Goal: Task Accomplishment & Management: Manage account settings

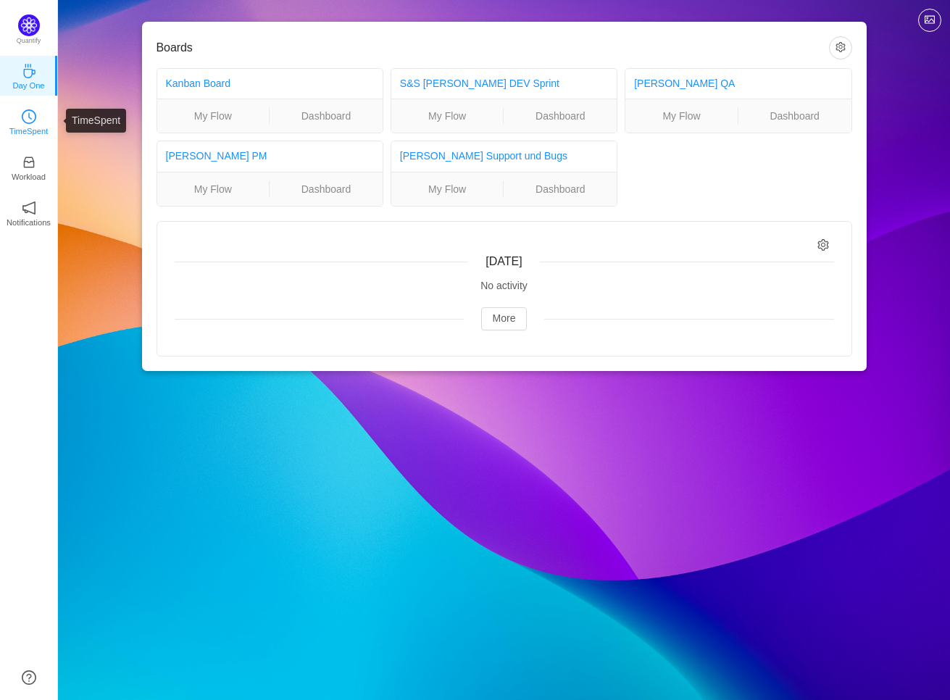
click at [30, 123] on icon "icon: clock-circle" at bounding box center [29, 116] width 14 height 14
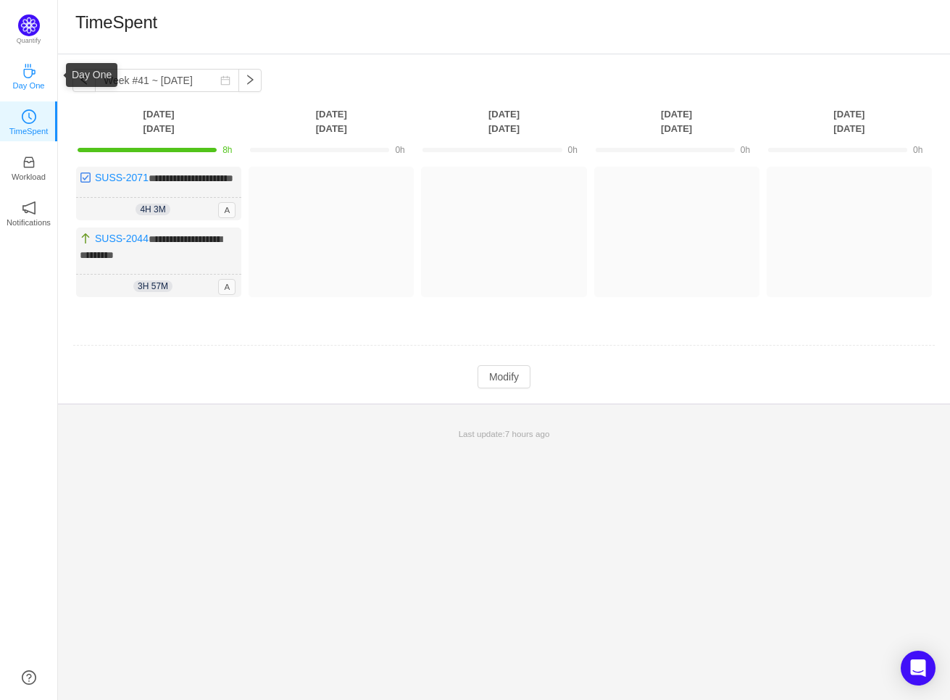
click at [34, 77] on icon "icon: coffee" at bounding box center [29, 71] width 14 height 14
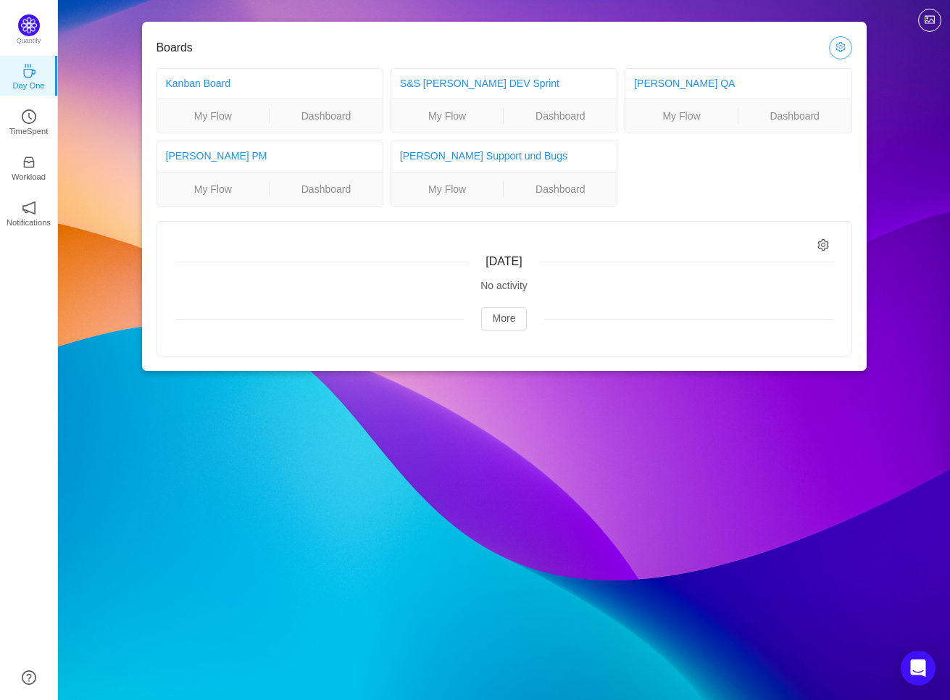
click at [845, 48] on button "button" at bounding box center [840, 47] width 23 height 23
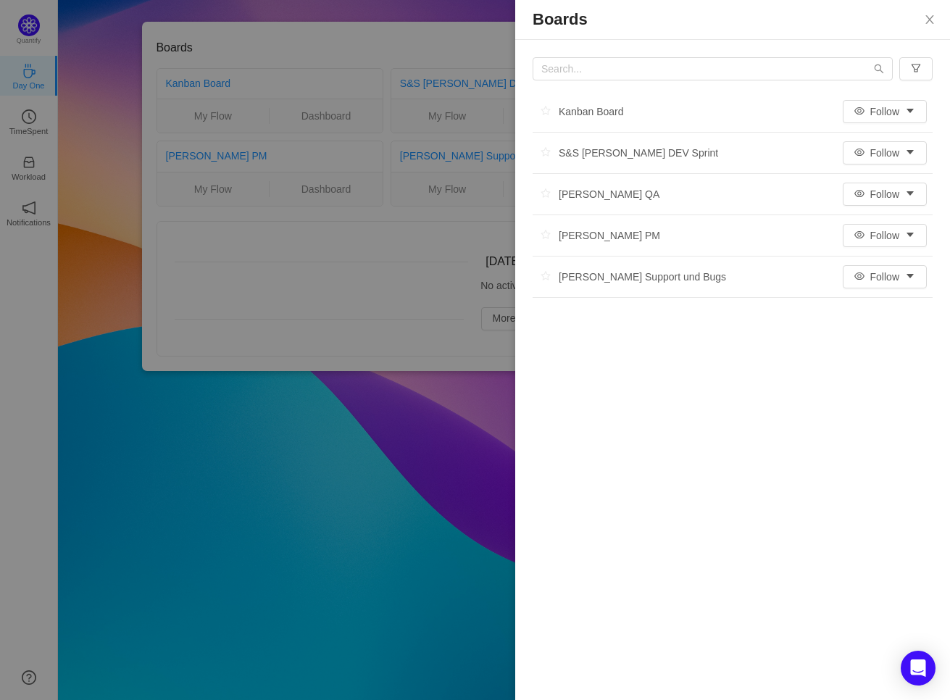
click at [236, 467] on div at bounding box center [475, 350] width 950 height 700
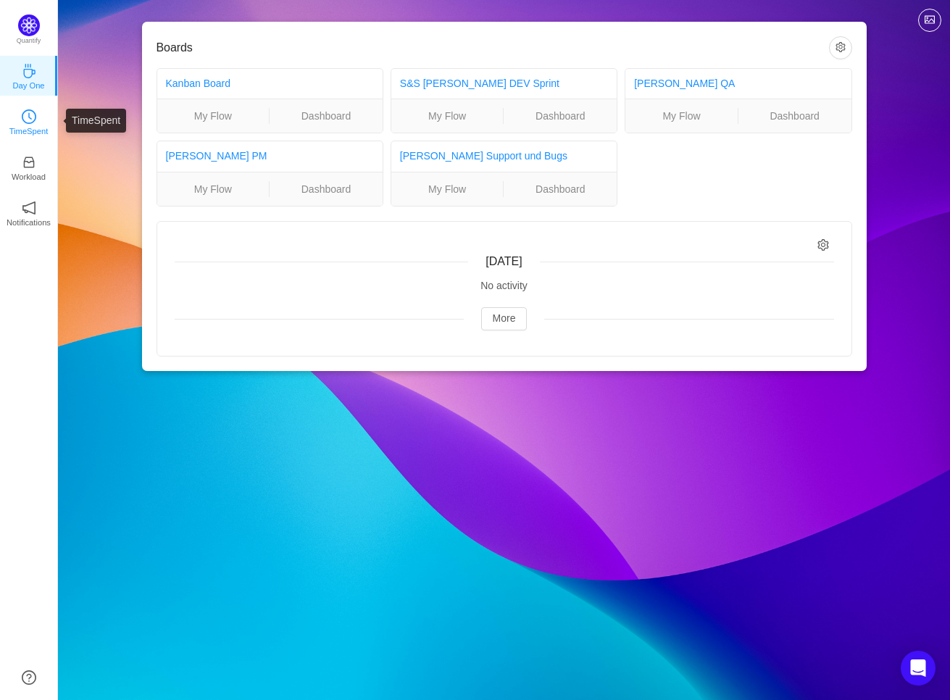
click at [35, 121] on icon "icon: clock-circle" at bounding box center [29, 116] width 14 height 14
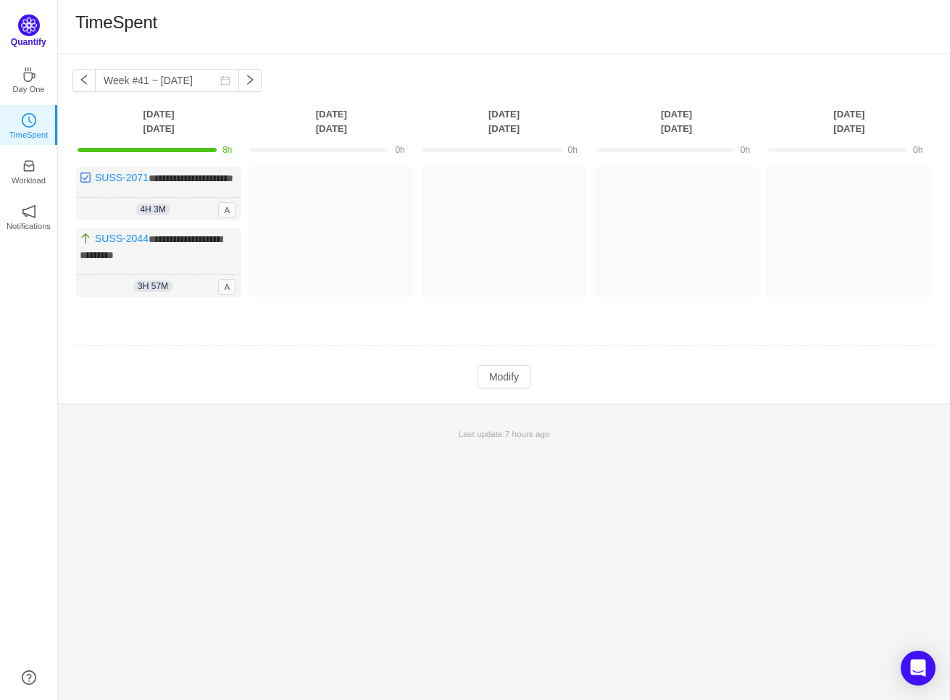
click at [31, 26] on img at bounding box center [29, 25] width 22 height 22
drag, startPoint x: 51, startPoint y: 41, endPoint x: 4, endPoint y: 44, distance: 47.9
click at [4, 44] on div "Quantify" at bounding box center [28, 35] width 57 height 42
copy p "Quantify"
click at [86, 84] on button "button" at bounding box center [83, 80] width 23 height 23
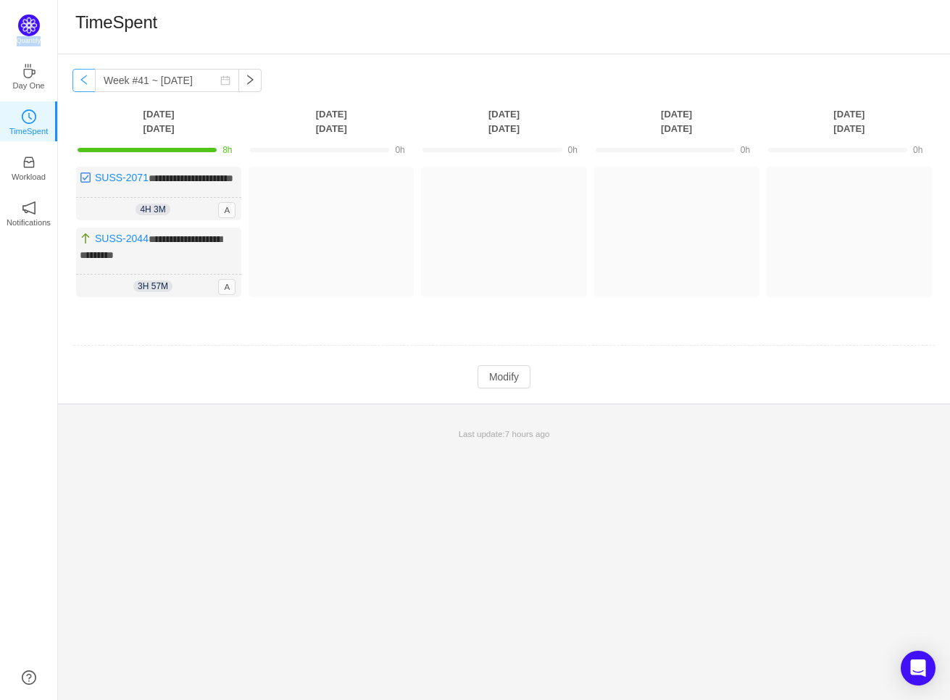
type input "Week #40 ~ Sep 29"
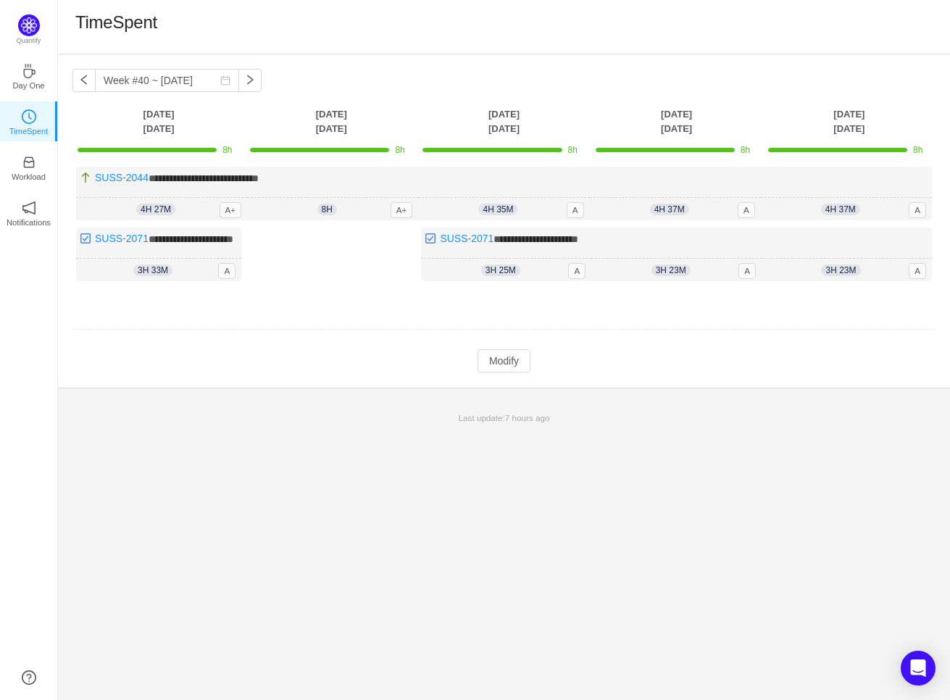
click at [165, 338] on td at bounding box center [503, 330] width 863 height 37
click at [498, 373] on button "Modify" at bounding box center [504, 360] width 53 height 23
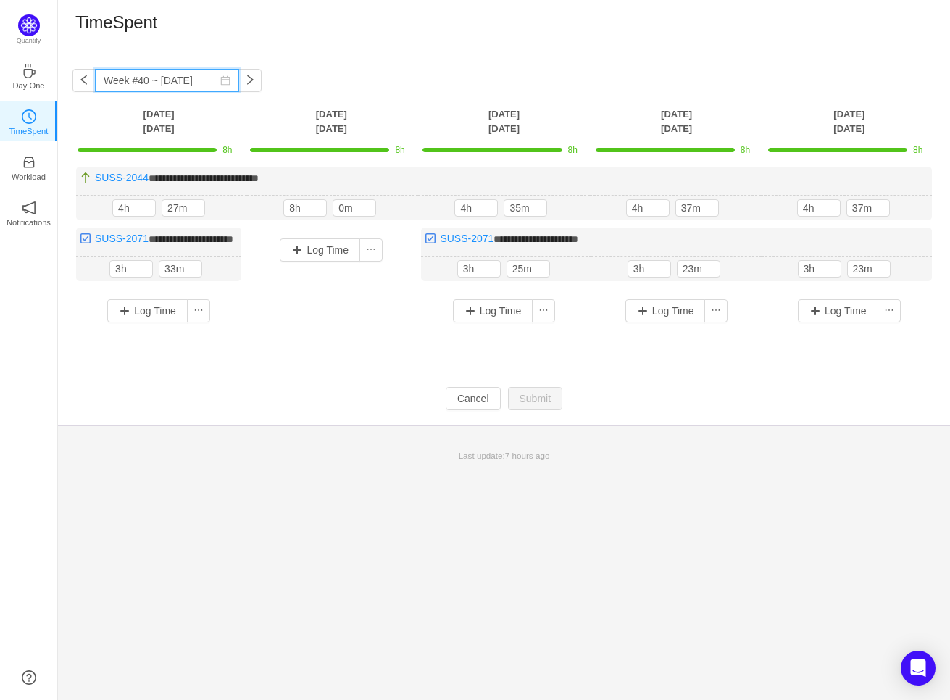
click at [173, 80] on input "Week #40 ~ Sep 29" at bounding box center [167, 80] width 144 height 23
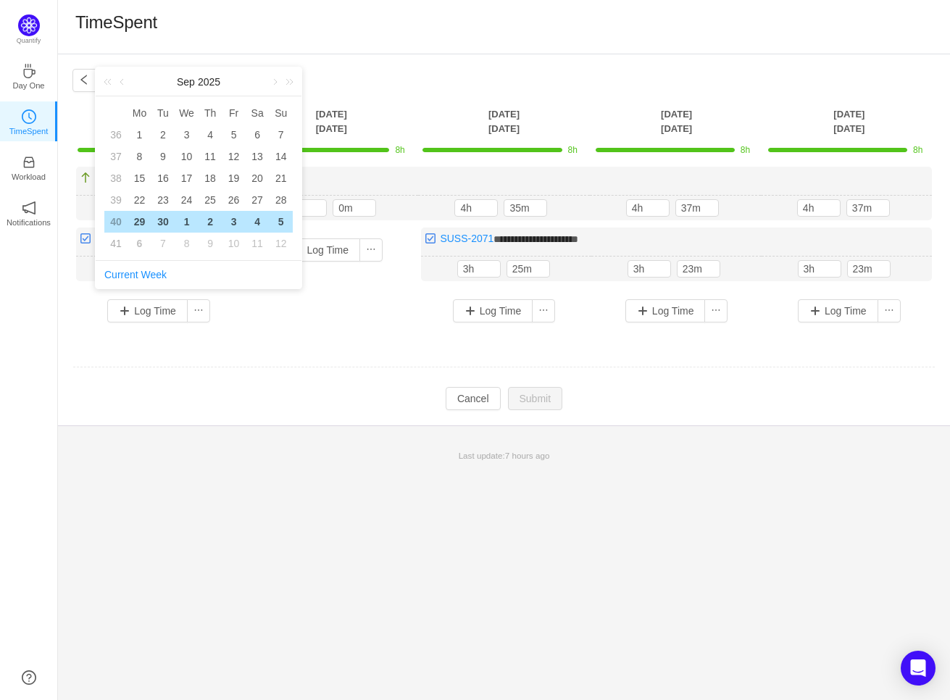
click at [423, 75] on div "**********" at bounding box center [504, 239] width 892 height 371
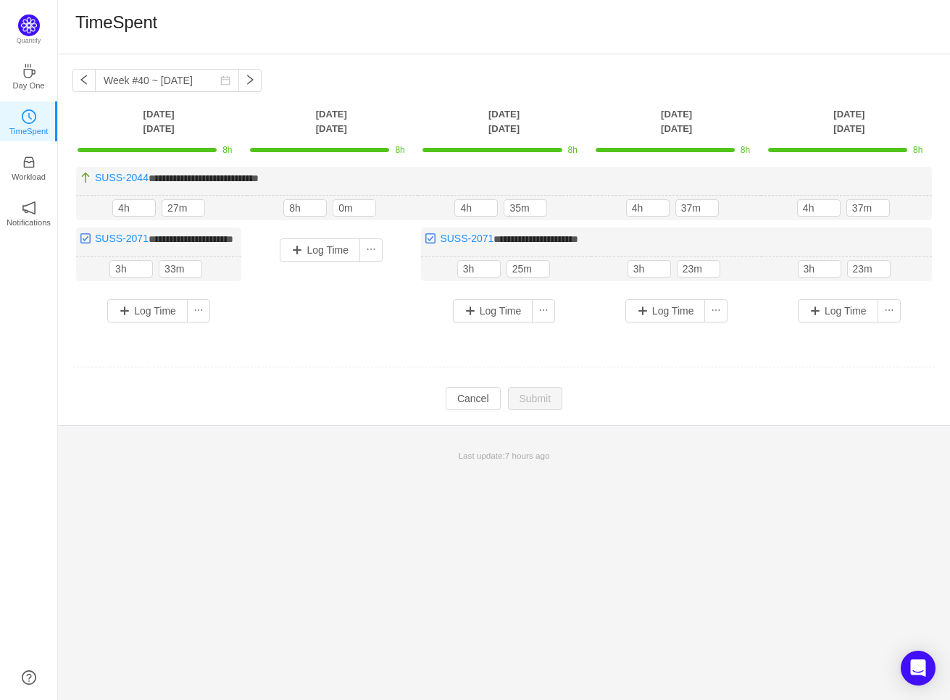
click at [235, 400] on td "Modify Cancel Submit" at bounding box center [503, 398] width 863 height 25
click at [232, 426] on div "**********" at bounding box center [504, 239] width 892 height 371
click at [26, 70] on icon "icon: coffee" at bounding box center [29, 71] width 14 height 14
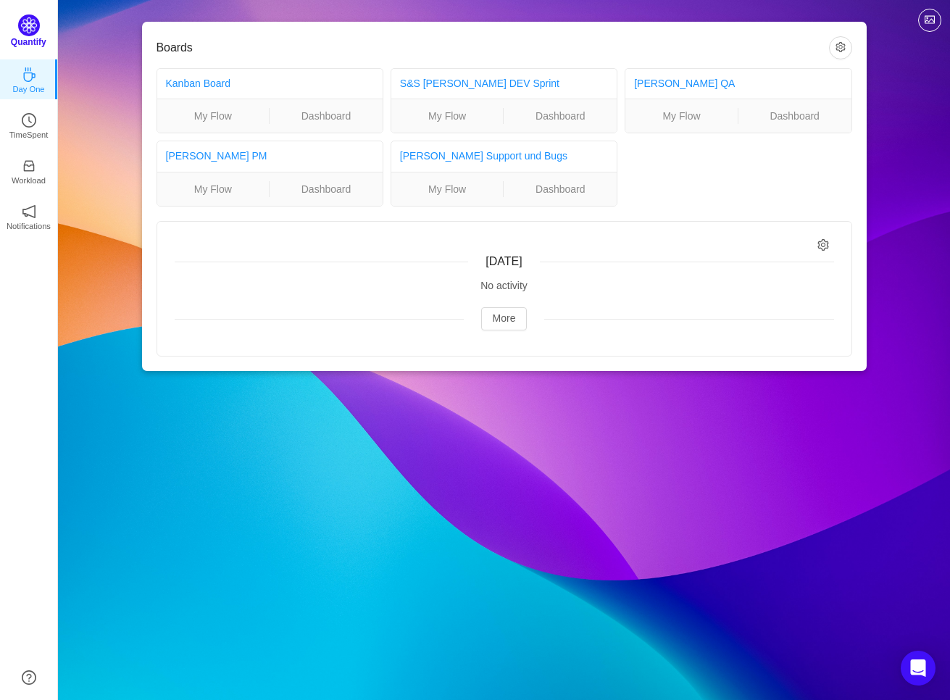
click at [26, 25] on img at bounding box center [29, 25] width 22 height 22
click at [33, 210] on icon "icon: notification" at bounding box center [29, 208] width 14 height 14
click at [28, 221] on p "Notifications" at bounding box center [29, 222] width 44 height 13
click at [36, 123] on link "TimeSpent" at bounding box center [29, 121] width 14 height 14
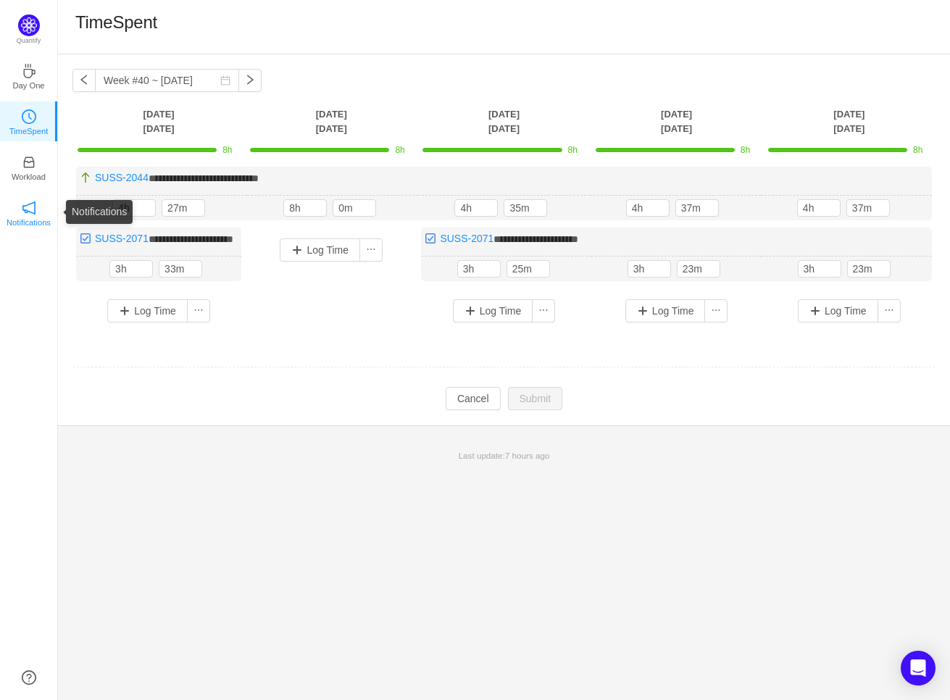
click at [25, 209] on icon "icon: notification" at bounding box center [29, 208] width 14 height 14
click at [253, 80] on button "button" at bounding box center [250, 80] width 23 height 23
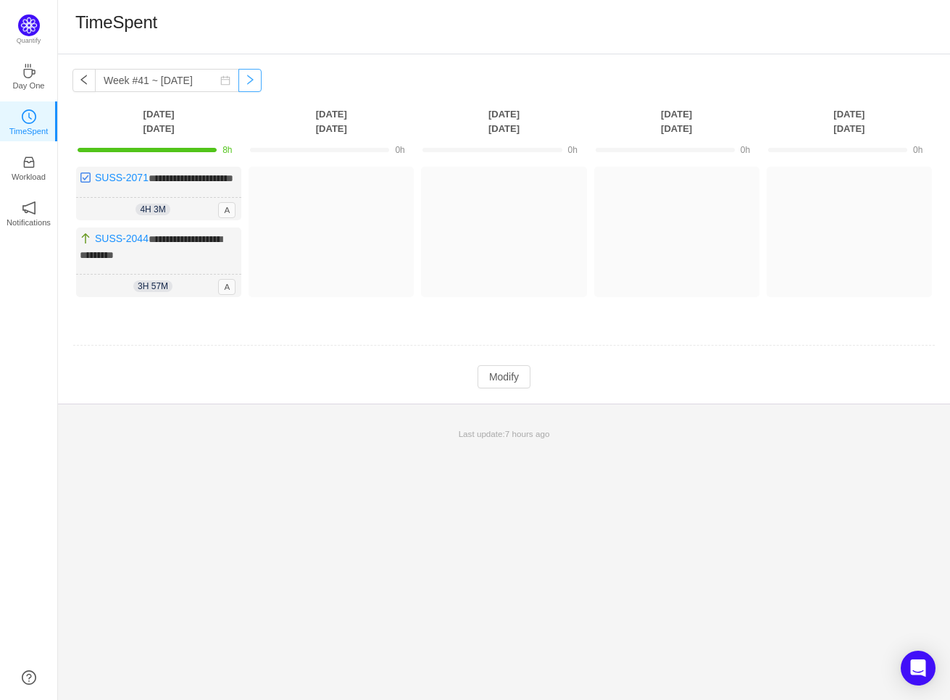
click at [252, 80] on button "button" at bounding box center [250, 80] width 23 height 23
click at [86, 84] on button "button" at bounding box center [83, 80] width 23 height 23
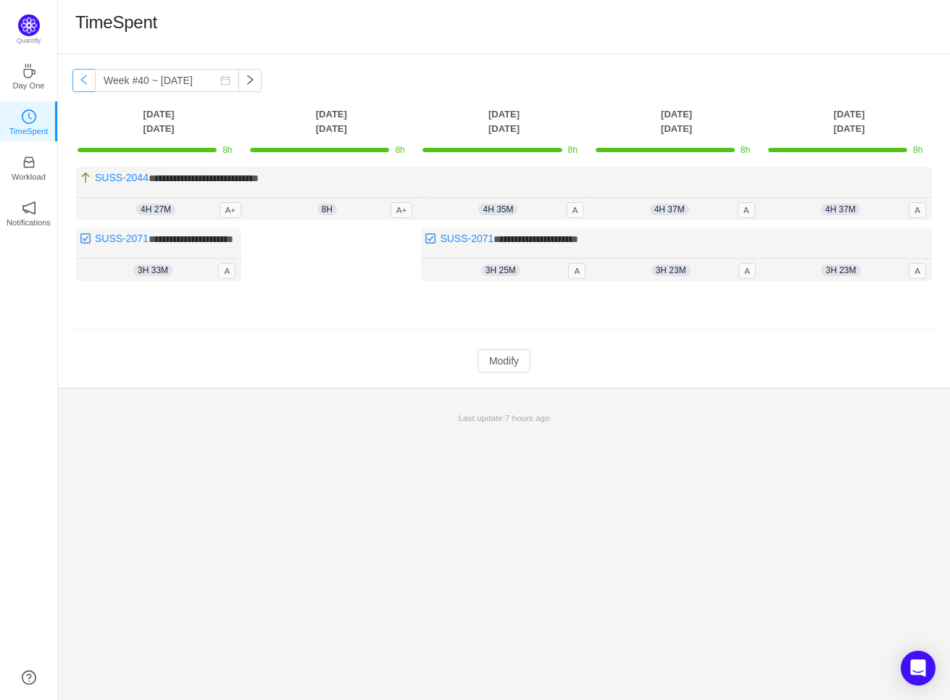
click at [86, 85] on button "button" at bounding box center [83, 80] width 23 height 23
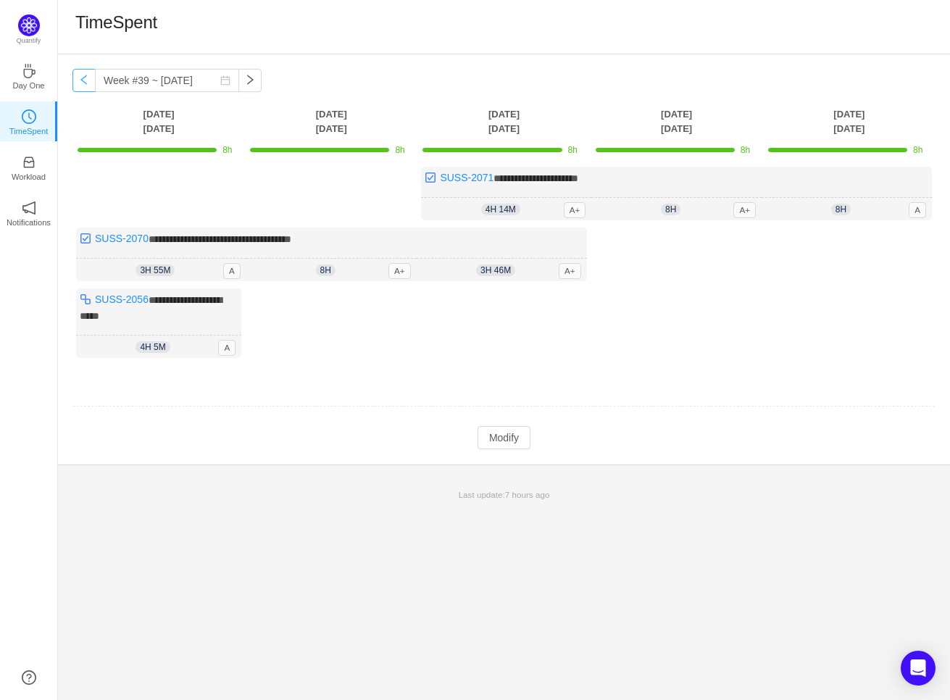
click at [85, 86] on button "button" at bounding box center [83, 80] width 23 height 23
type input "Week #38 ~ Sep 15"
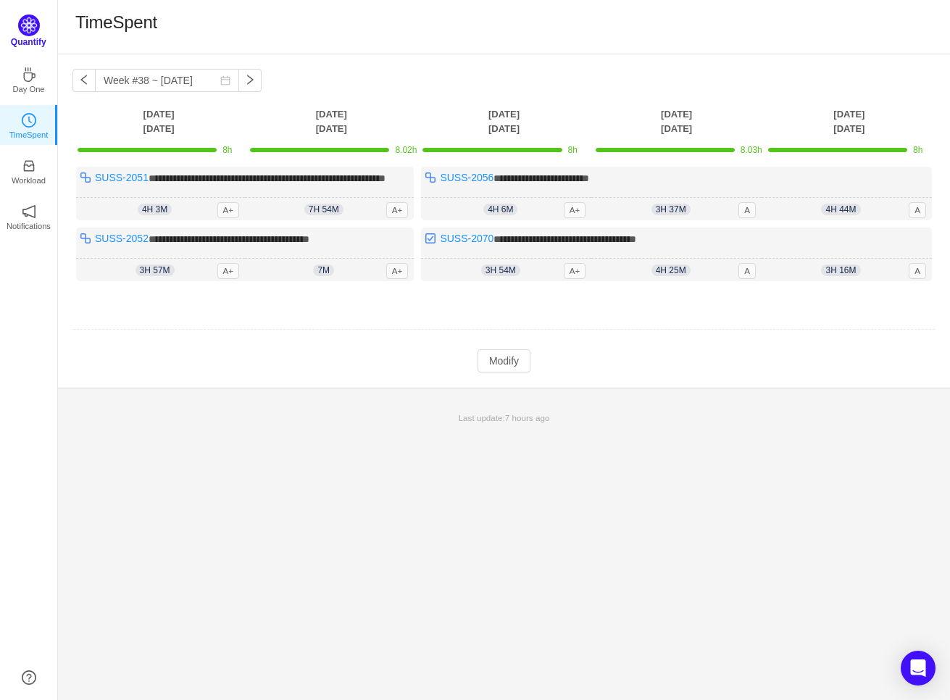
click at [23, 31] on img at bounding box center [29, 25] width 22 height 22
click at [33, 29] on img at bounding box center [29, 25] width 22 height 22
click at [34, 79] on p "Day One" at bounding box center [28, 85] width 32 height 13
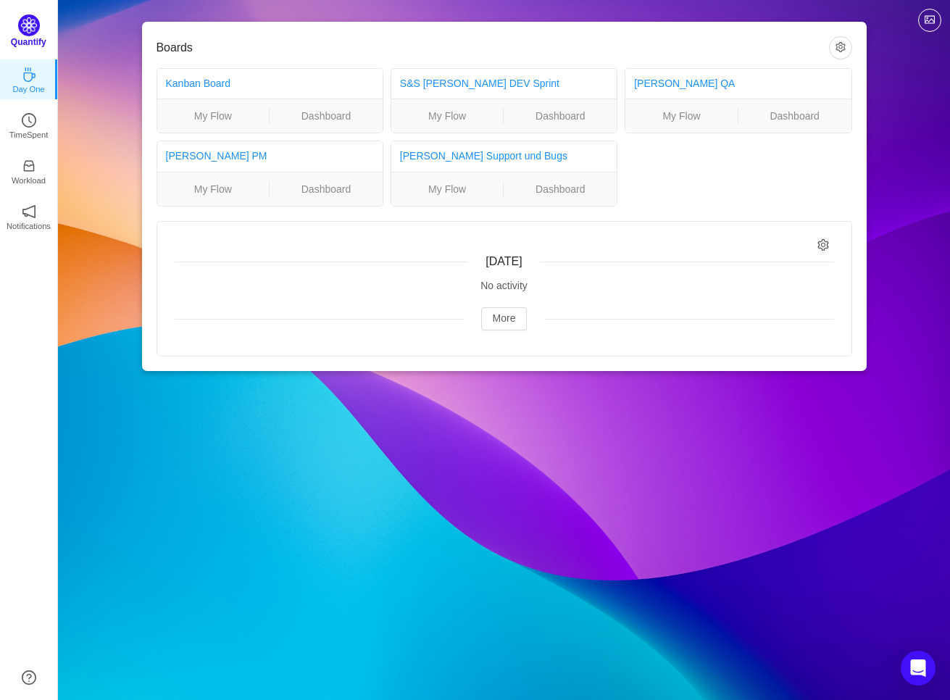
click at [33, 30] on img at bounding box center [29, 25] width 22 height 22
click at [30, 120] on icon "icon: clock-circle" at bounding box center [29, 116] width 14 height 14
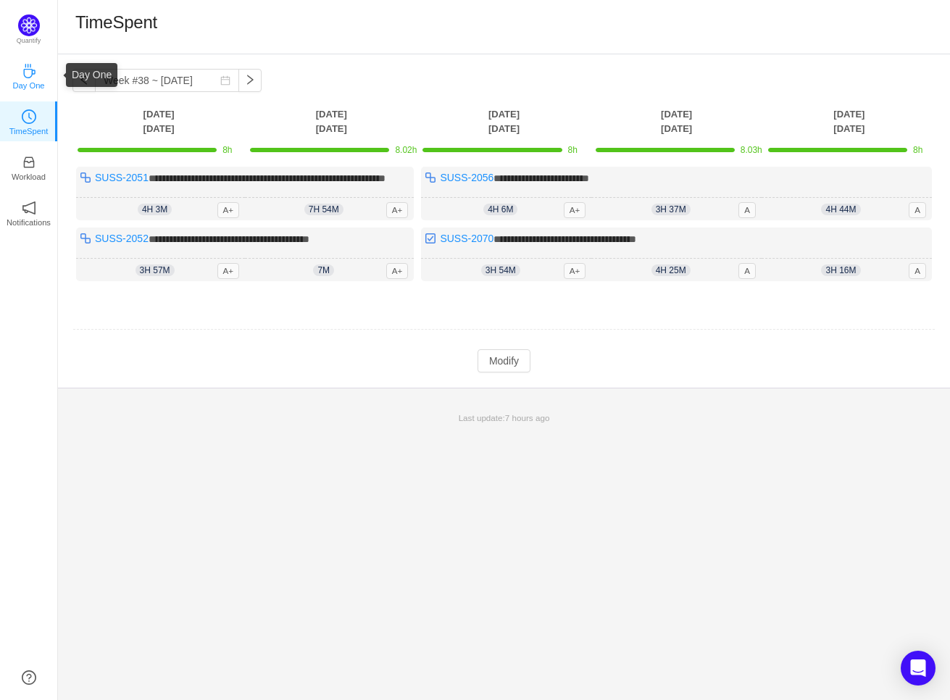
click at [30, 71] on icon "icon: coffee" at bounding box center [29, 71] width 14 height 14
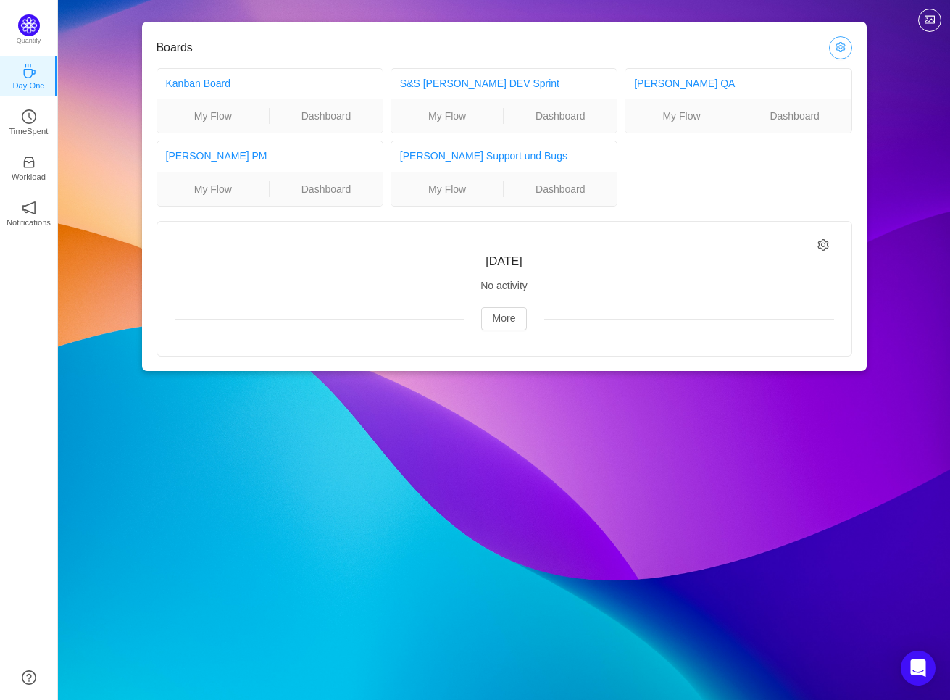
click at [844, 51] on button "button" at bounding box center [840, 47] width 23 height 23
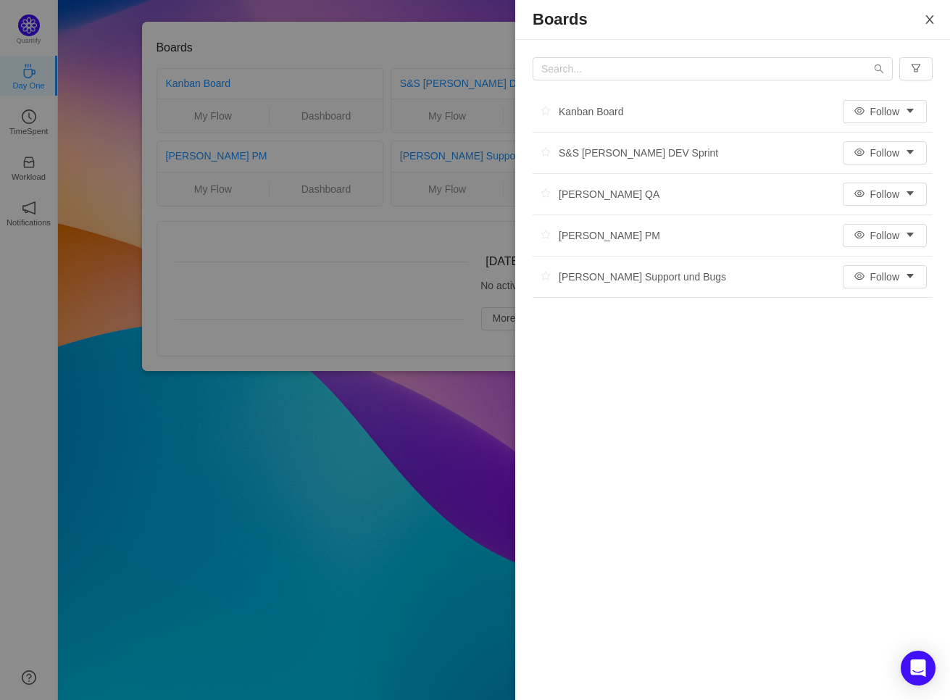
click at [927, 17] on icon "icon: close" at bounding box center [930, 19] width 8 height 9
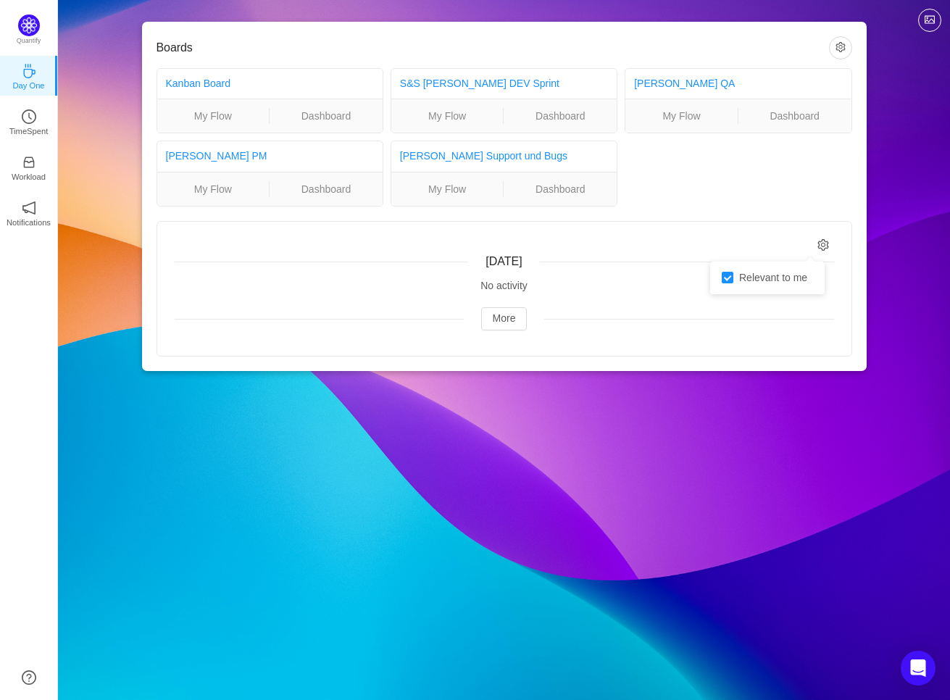
click at [826, 247] on icon "icon: setting" at bounding box center [824, 245] width 12 height 12
click at [853, 177] on div "Boards Kanban Board My Flow Dashboard S&S Schiesser DEV Sprint My Flow Dashboar…" at bounding box center [504, 196] width 725 height 349
click at [25, 125] on p "TimeSpent" at bounding box center [28, 131] width 39 height 13
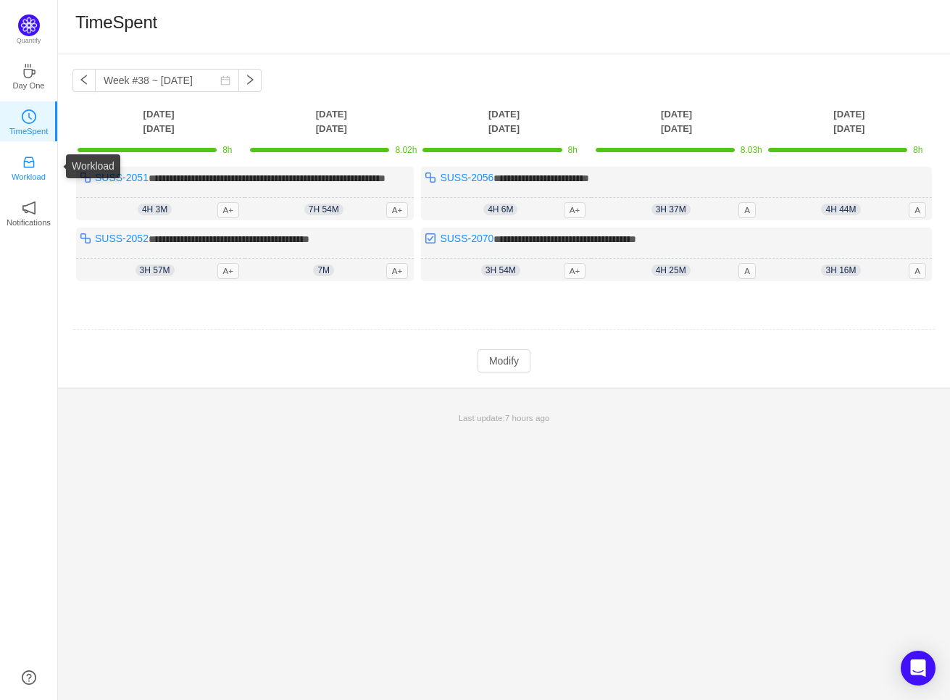
click at [25, 157] on icon "icon: inbox" at bounding box center [29, 162] width 14 height 14
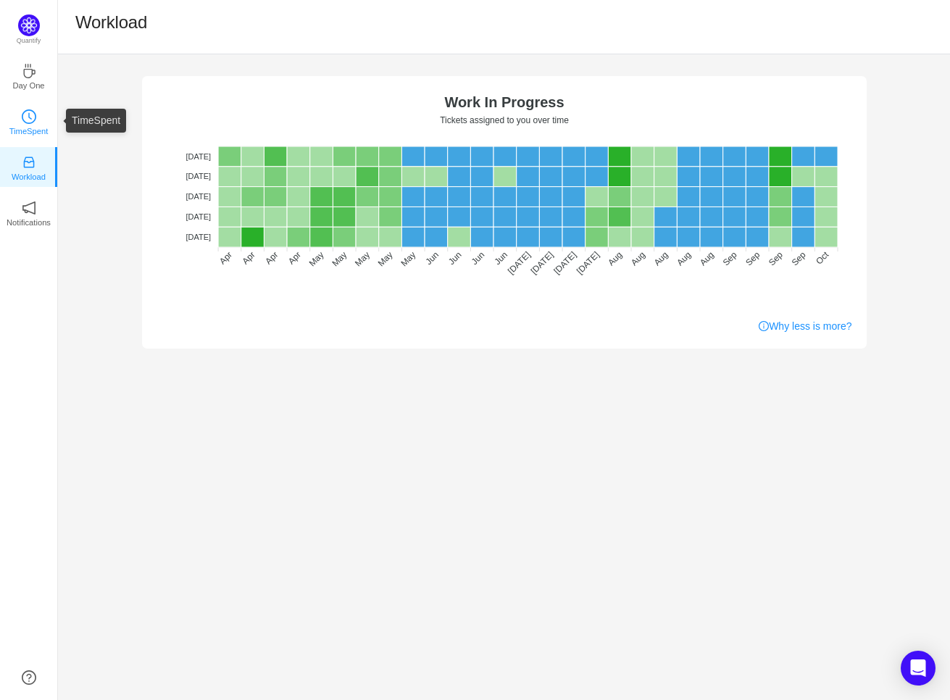
click at [34, 120] on icon "icon: clock-circle" at bounding box center [29, 116] width 14 height 14
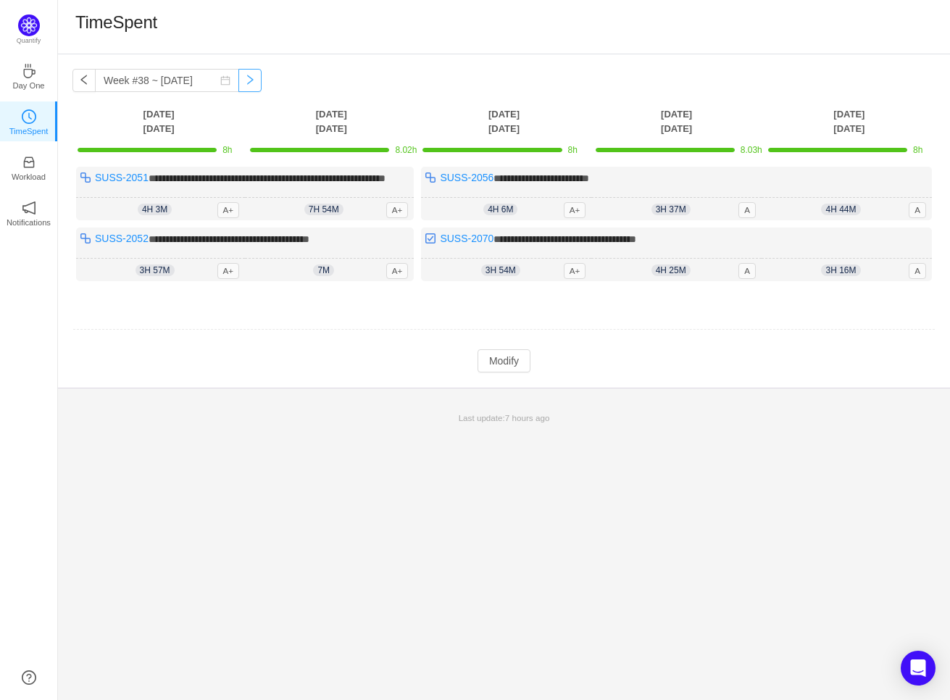
click at [249, 79] on button "button" at bounding box center [250, 80] width 23 height 23
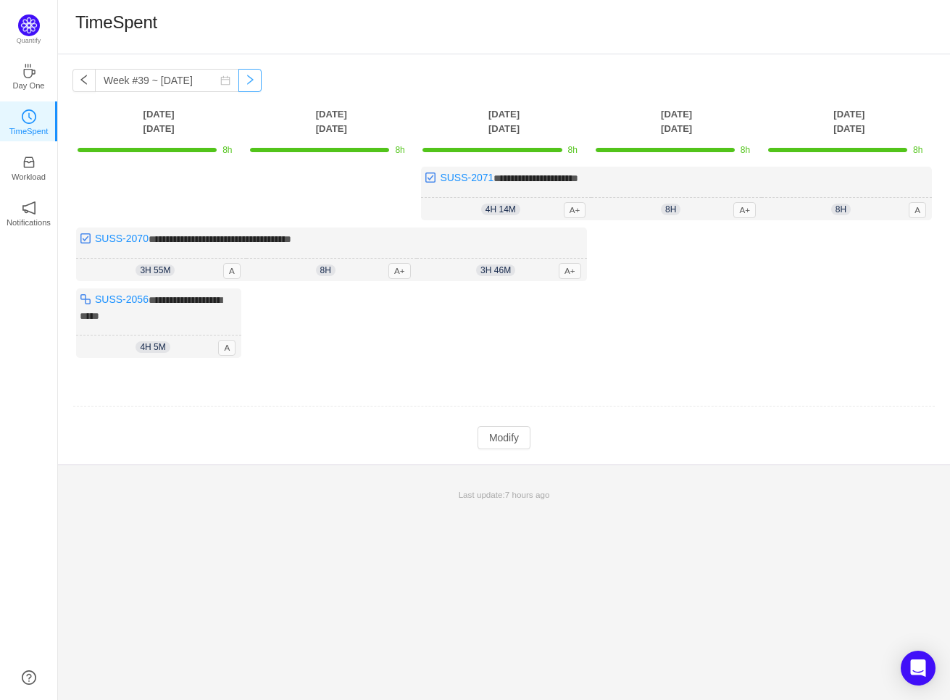
click at [254, 86] on button "button" at bounding box center [250, 80] width 23 height 23
type input "Week #40 ~ [DATE]"
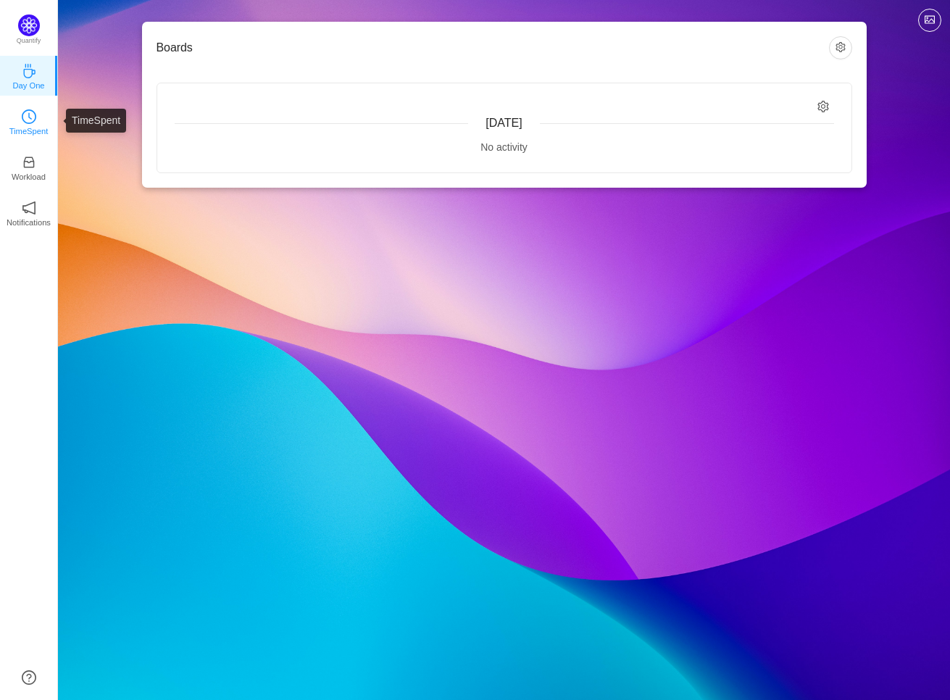
click at [30, 119] on icon "icon: clock-circle" at bounding box center [29, 116] width 14 height 14
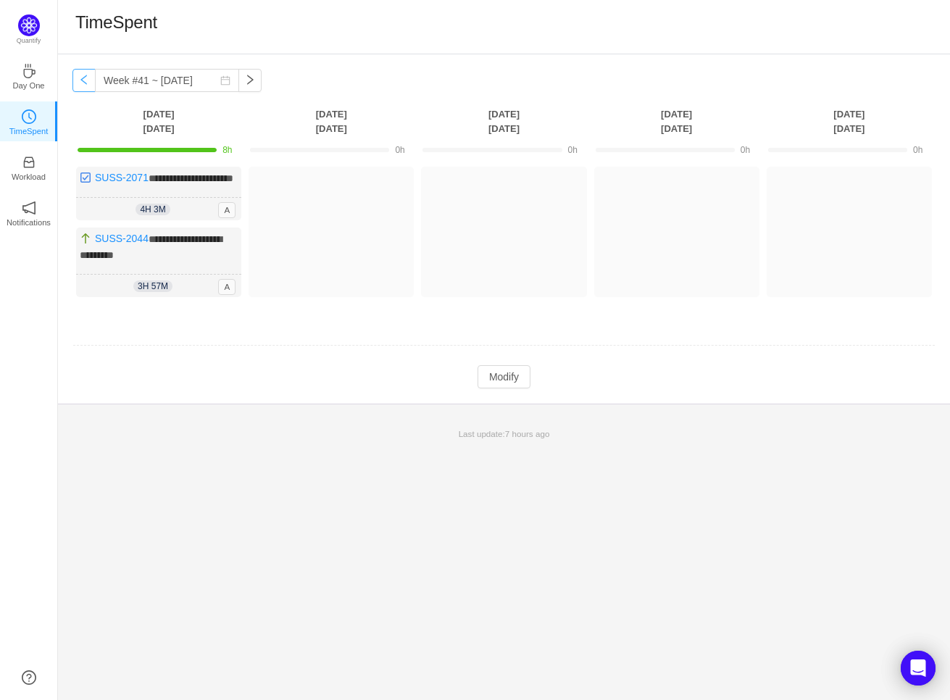
click at [82, 80] on button "button" at bounding box center [83, 80] width 23 height 23
type input "Week #40 ~ [DATE]"
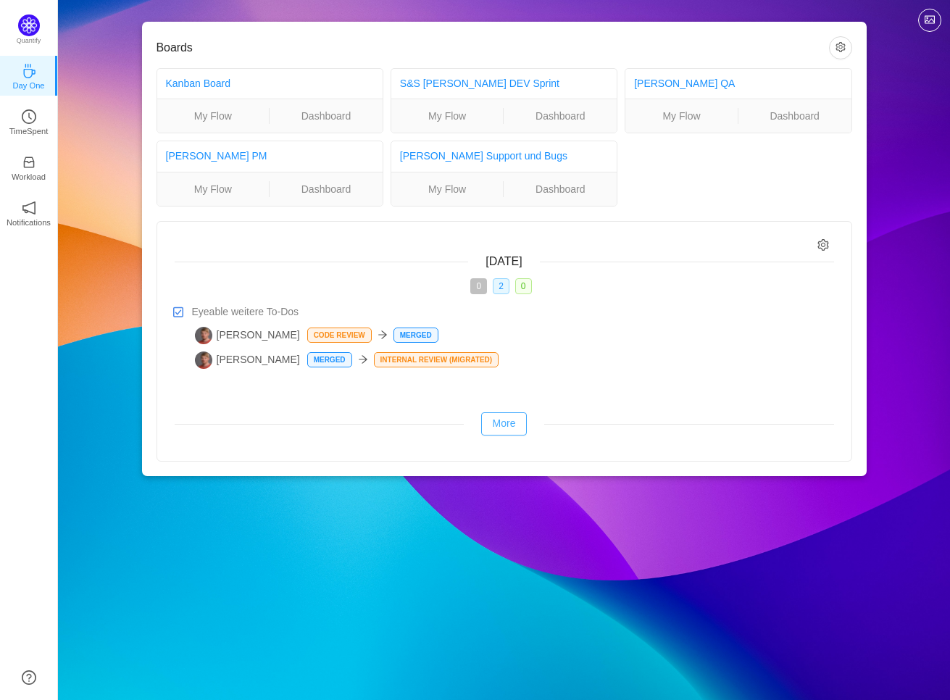
click at [513, 424] on button "More" at bounding box center [504, 424] width 46 height 23
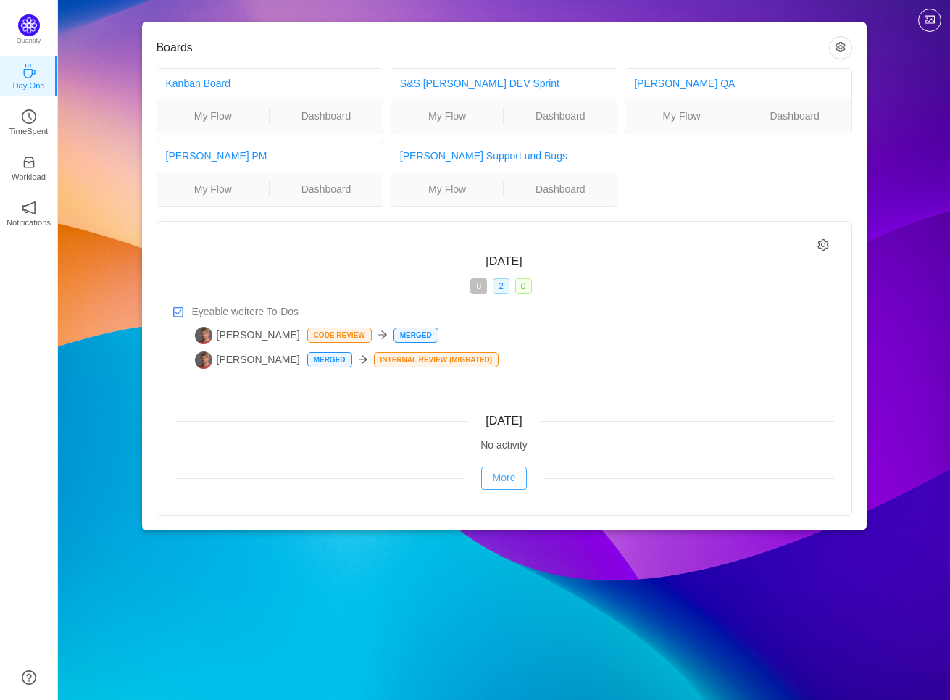
click at [506, 474] on button "More" at bounding box center [504, 478] width 46 height 23
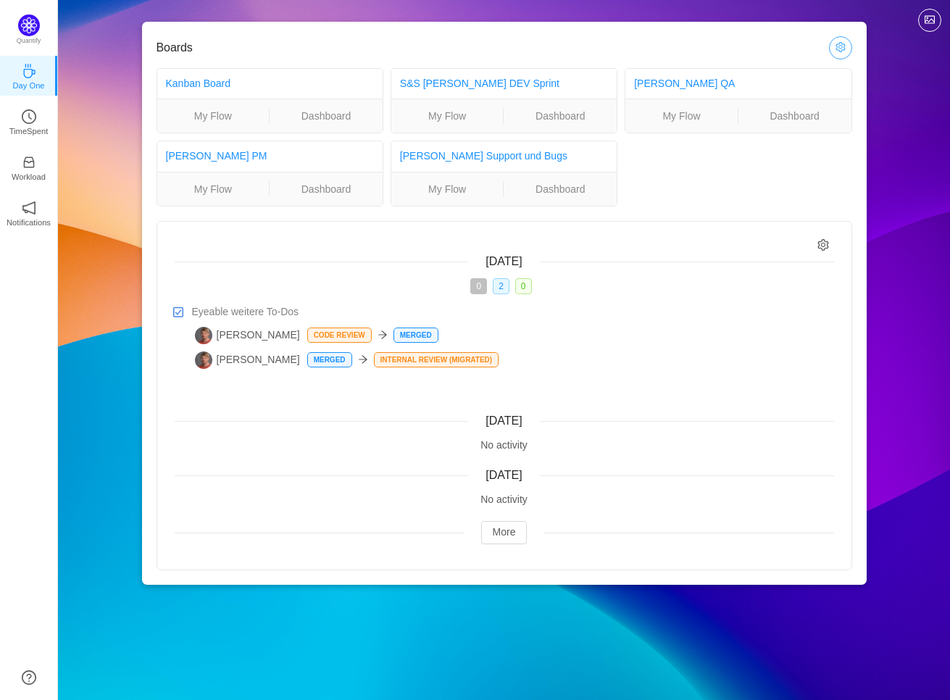
click at [846, 47] on button "button" at bounding box center [840, 47] width 23 height 23
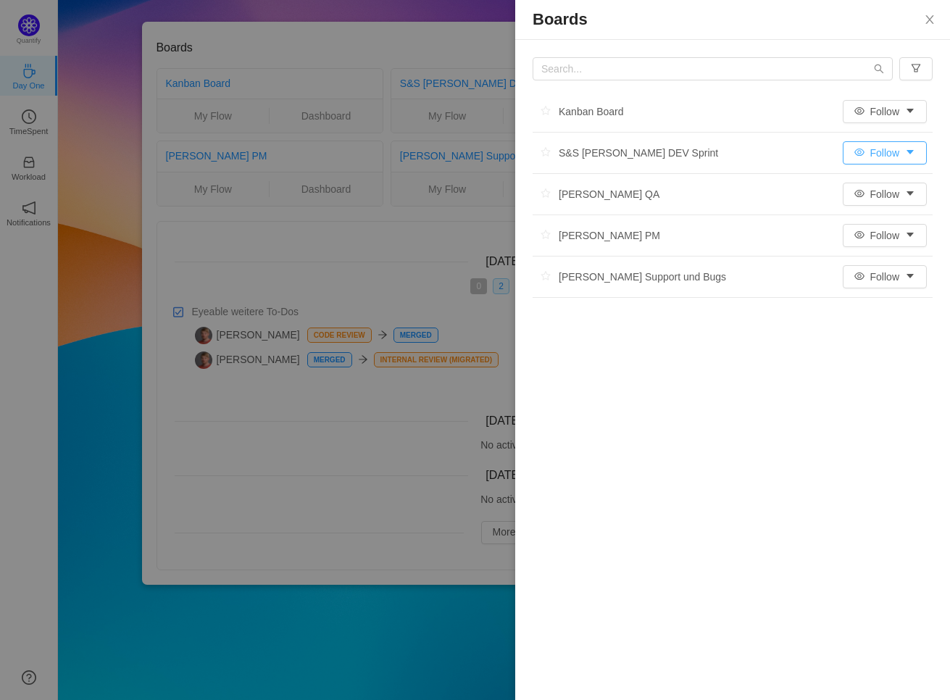
click at [919, 153] on button "Follow" at bounding box center [885, 152] width 84 height 23
click at [919, 152] on button "Follow" at bounding box center [885, 152] width 84 height 23
click at [547, 113] on button "button" at bounding box center [546, 112] width 26 height 22
click at [910, 107] on button "Follow" at bounding box center [885, 111] width 84 height 23
click at [887, 164] on li "All Activity" at bounding box center [886, 163] width 88 height 23
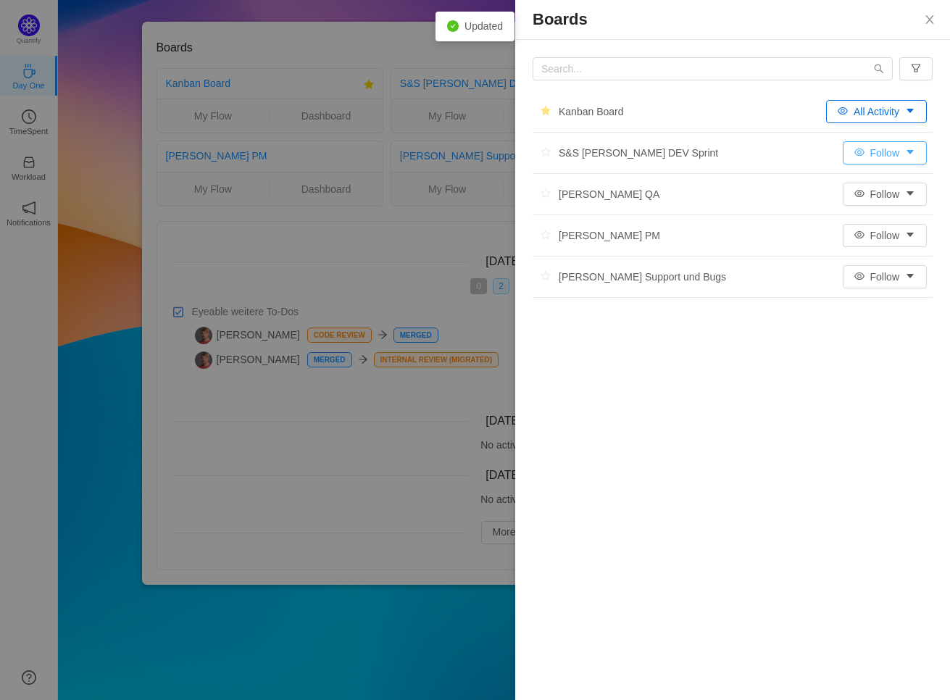
click at [893, 155] on button "Follow" at bounding box center [885, 152] width 84 height 23
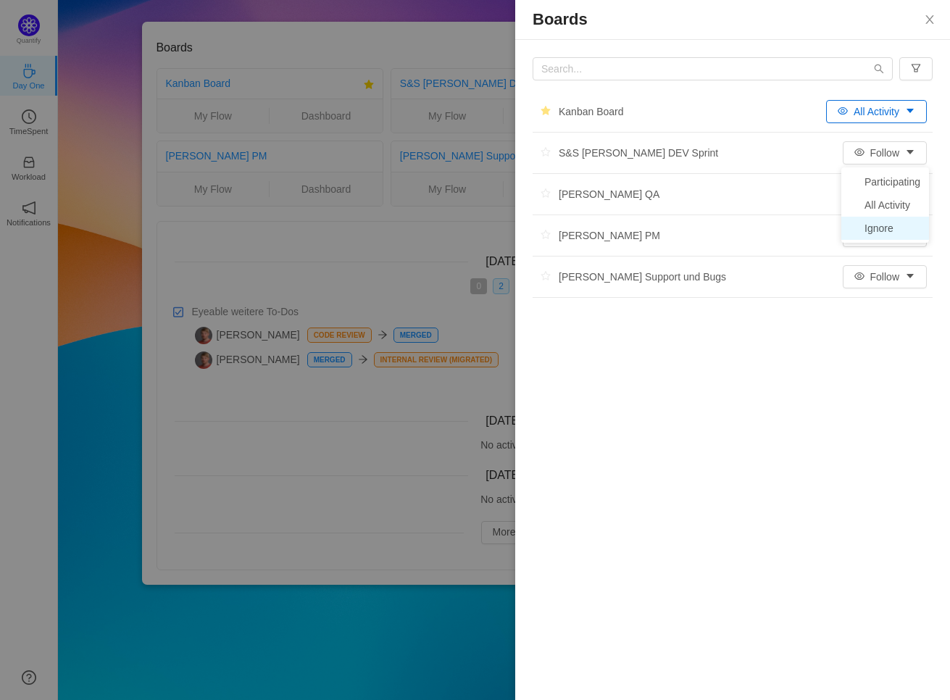
click at [889, 221] on li "Ignore" at bounding box center [886, 228] width 88 height 23
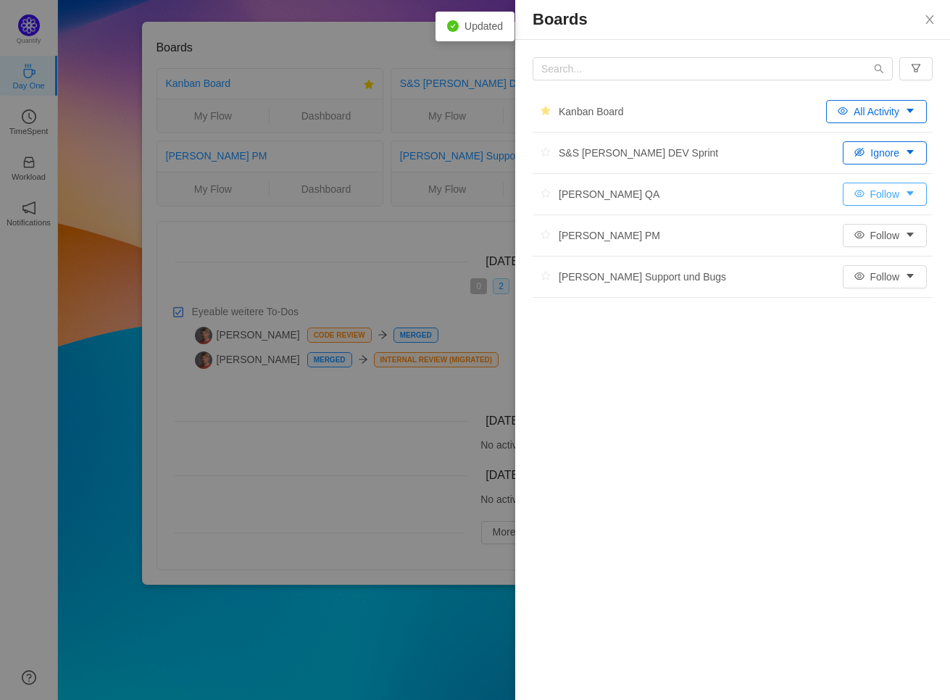
click at [891, 195] on button "Follow" at bounding box center [885, 194] width 84 height 23
click at [887, 270] on li "Ignore" at bounding box center [886, 269] width 88 height 23
click at [887, 236] on button "Follow" at bounding box center [885, 235] width 84 height 23
click at [883, 313] on li "Ignore" at bounding box center [886, 310] width 88 height 23
click at [883, 275] on button "Follow" at bounding box center [885, 276] width 84 height 23
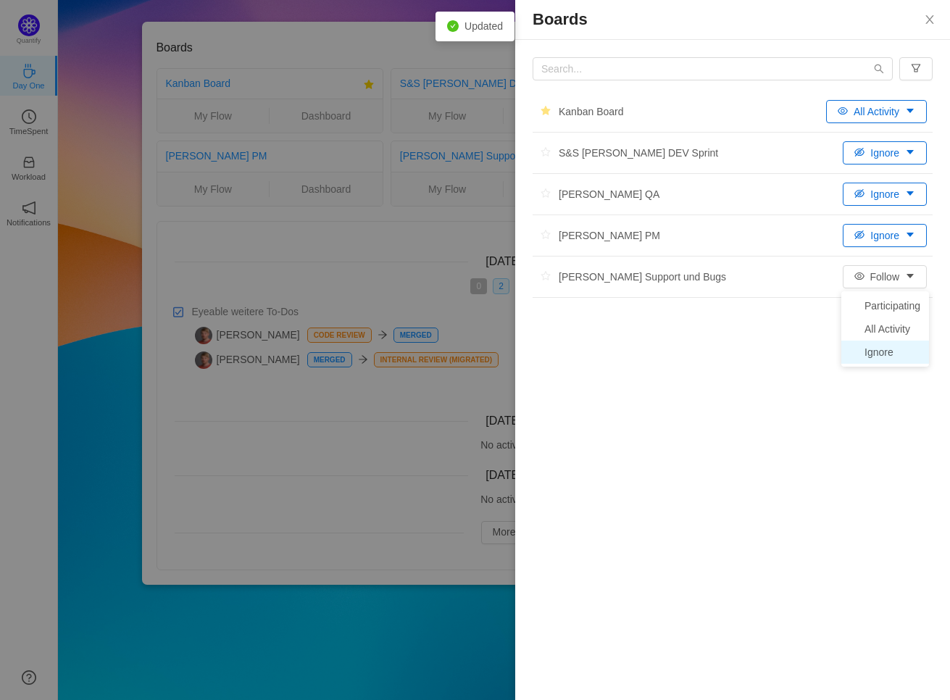
click at [878, 359] on li "Ignore" at bounding box center [886, 352] width 88 height 23
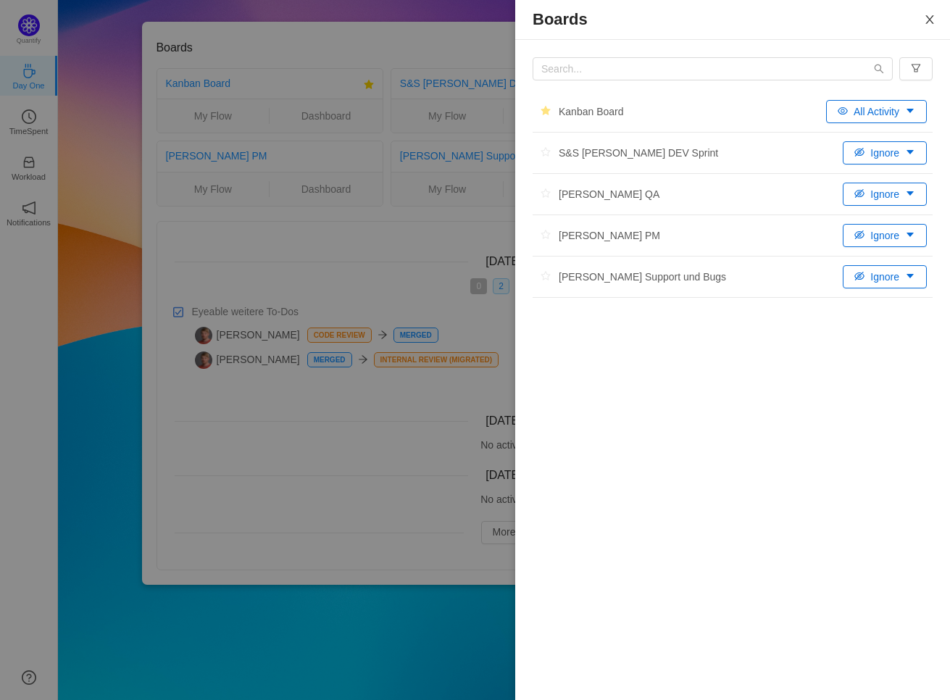
click at [929, 23] on icon "icon: close" at bounding box center [930, 20] width 12 height 12
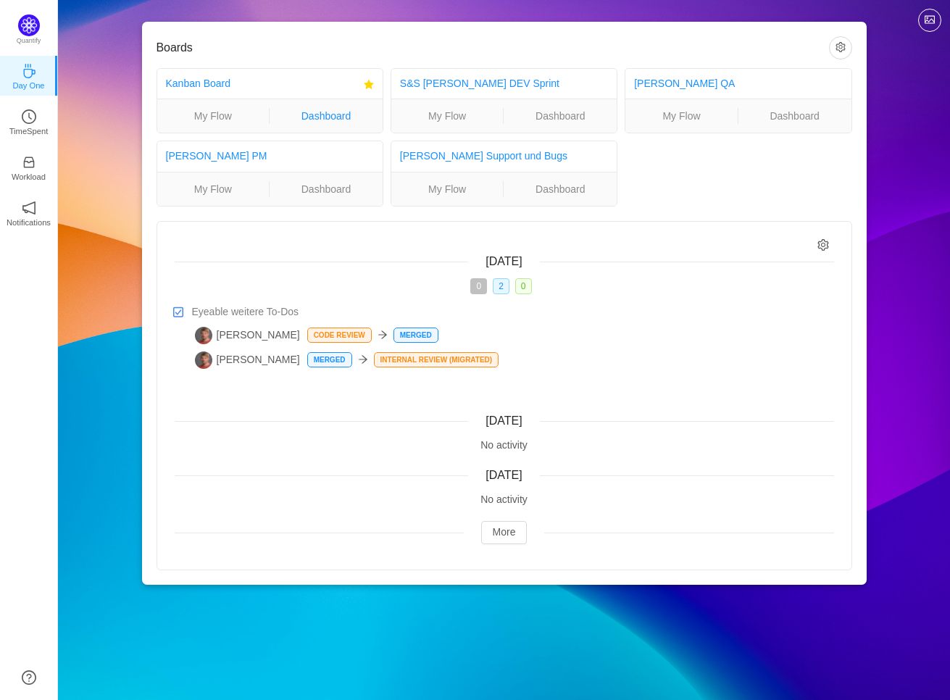
click at [323, 119] on link "Dashboard" at bounding box center [326, 116] width 113 height 16
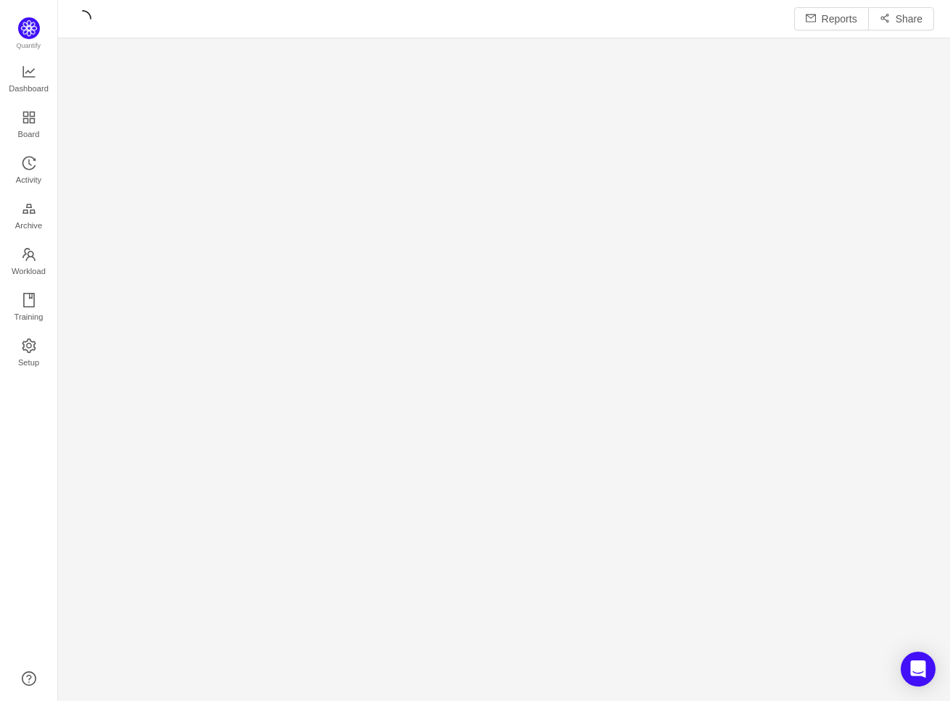
scroll to position [7, 7]
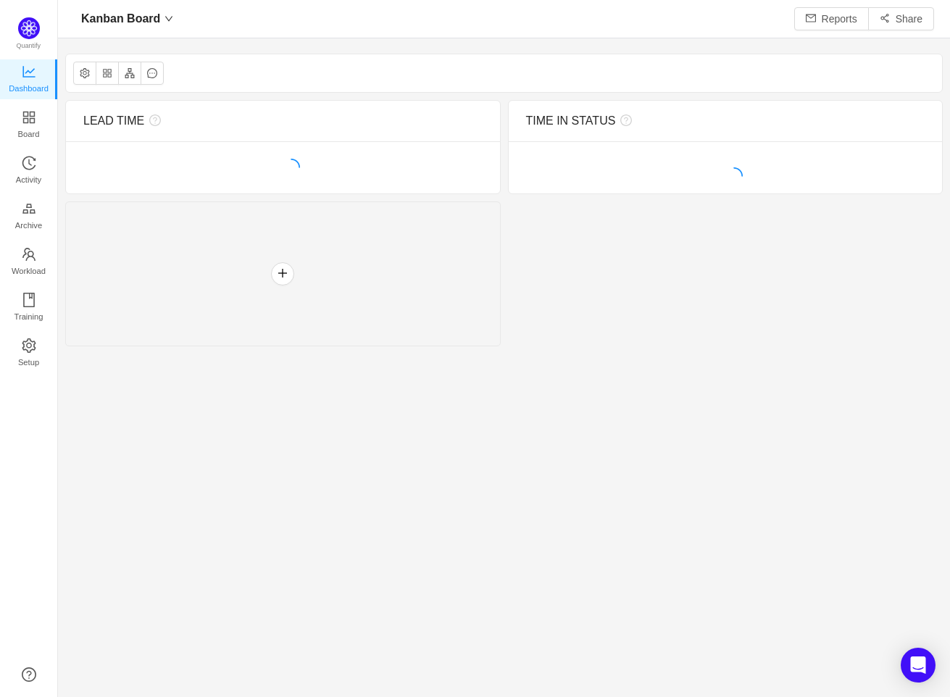
scroll to position [697, 892]
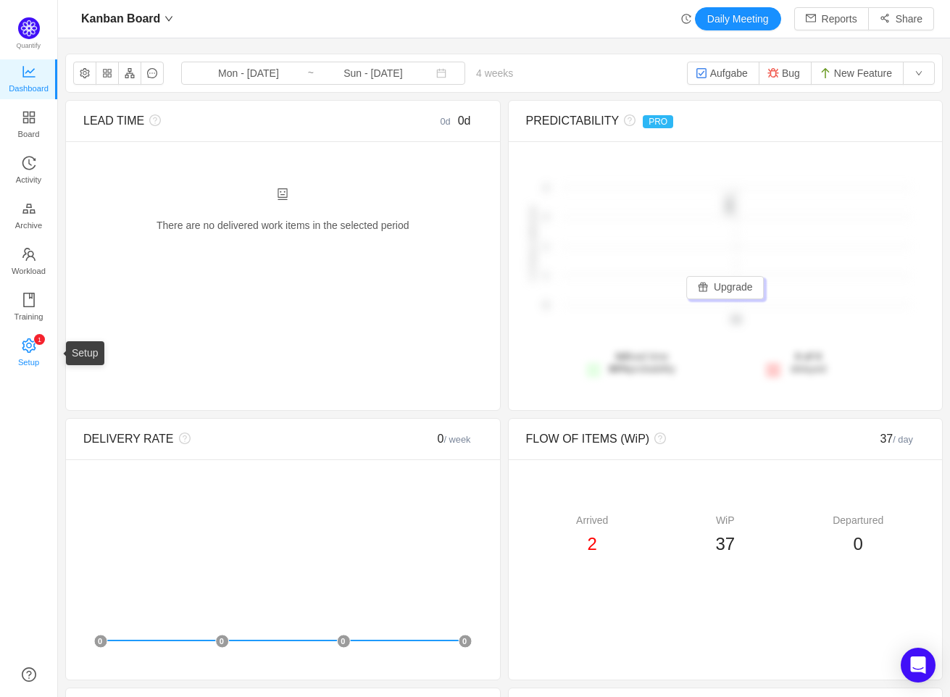
click at [36, 344] on link "0 1 2 3 4 5 6 7 8 9 0 1 2 3 4 5 6 7 8 9 0 1 2 3 4 5 6 7 8 9 Setup" at bounding box center [29, 353] width 14 height 29
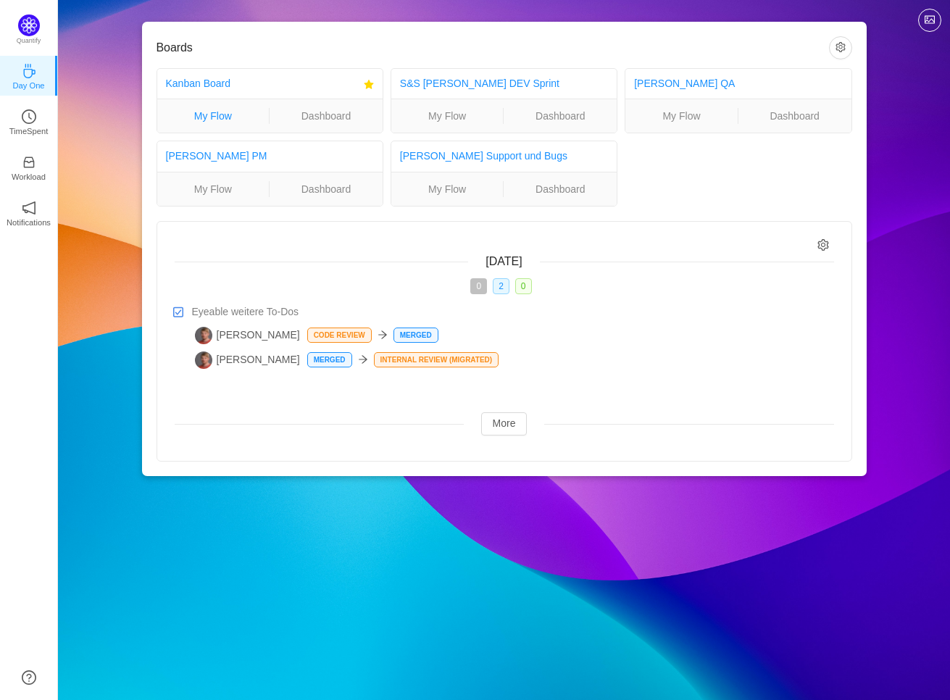
click at [216, 112] on link "My Flow" at bounding box center [213, 116] width 112 height 16
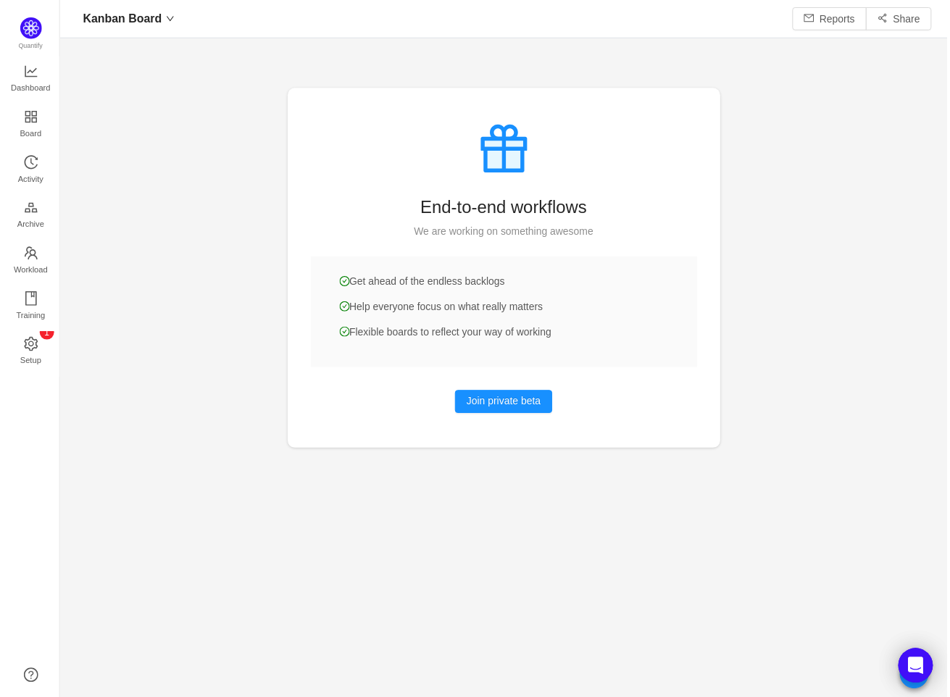
scroll to position [697, 892]
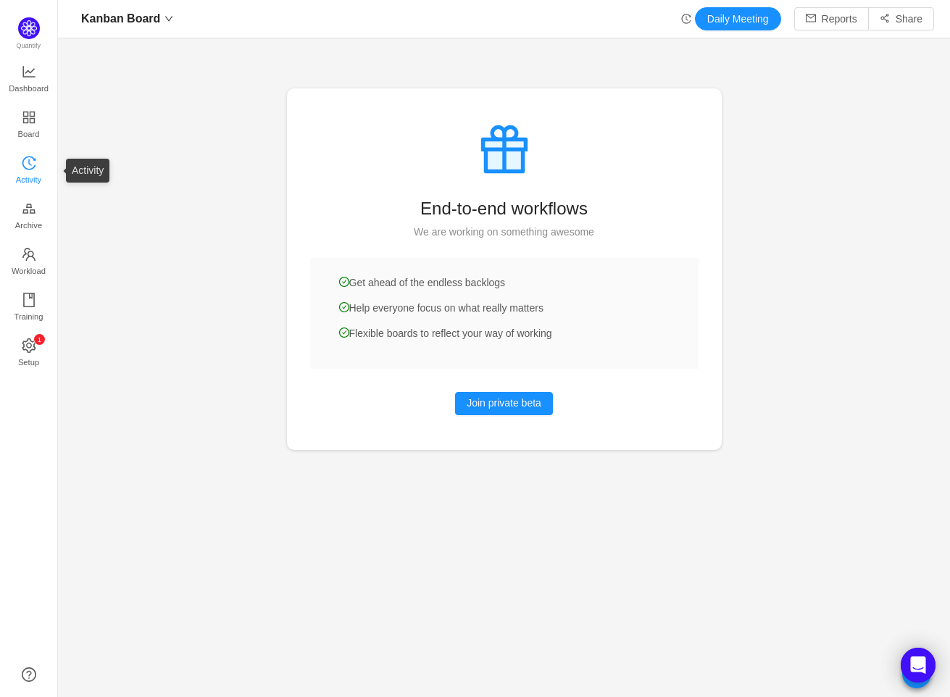
click at [30, 171] on span "Activity" at bounding box center [28, 179] width 25 height 29
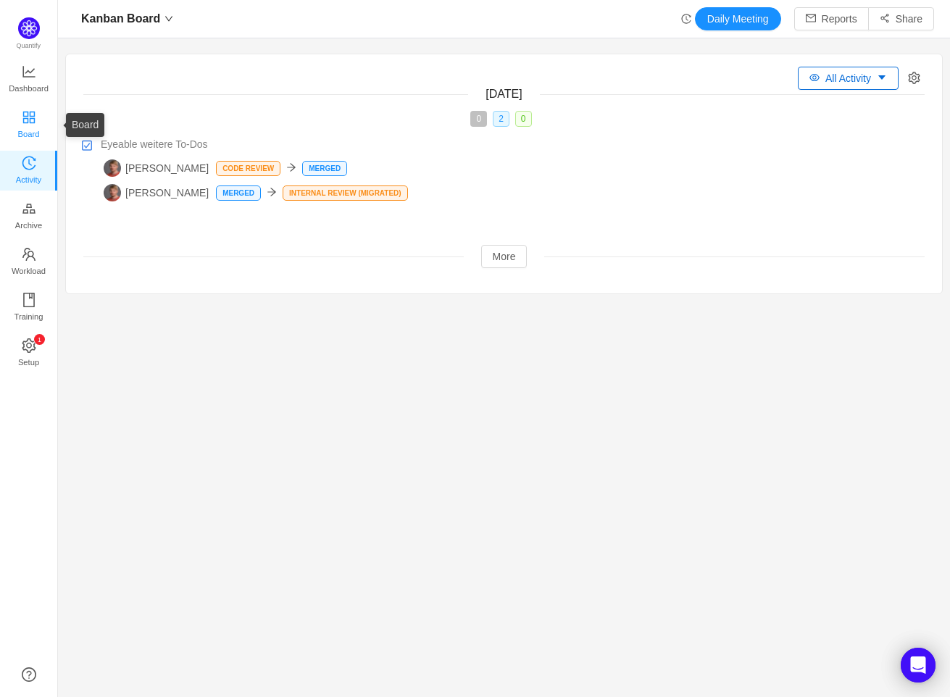
click at [30, 134] on span "Board" at bounding box center [29, 134] width 22 height 29
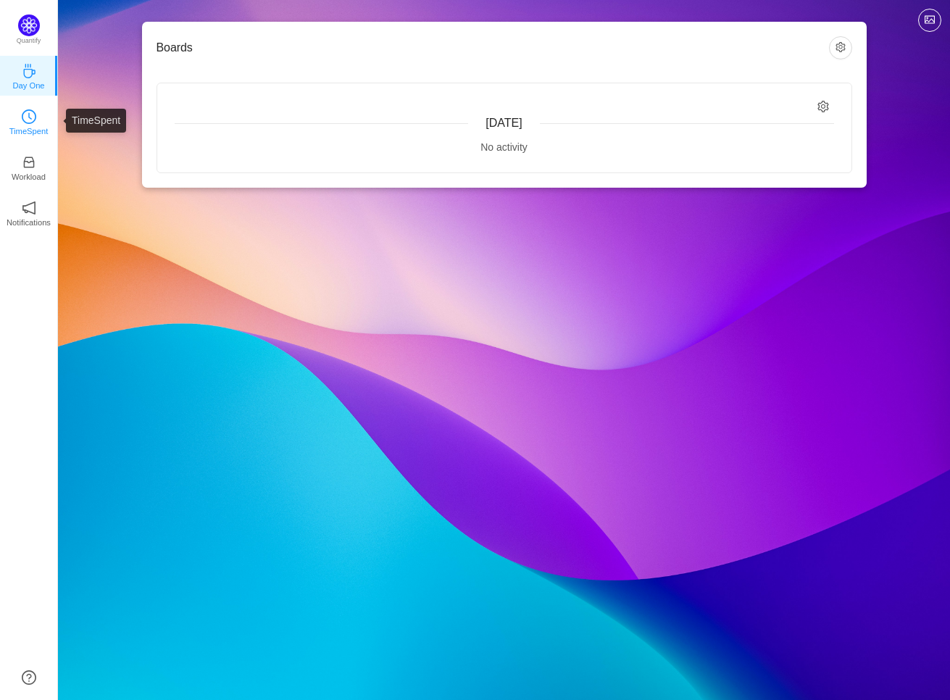
click at [36, 120] on link "TimeSpent" at bounding box center [29, 121] width 14 height 14
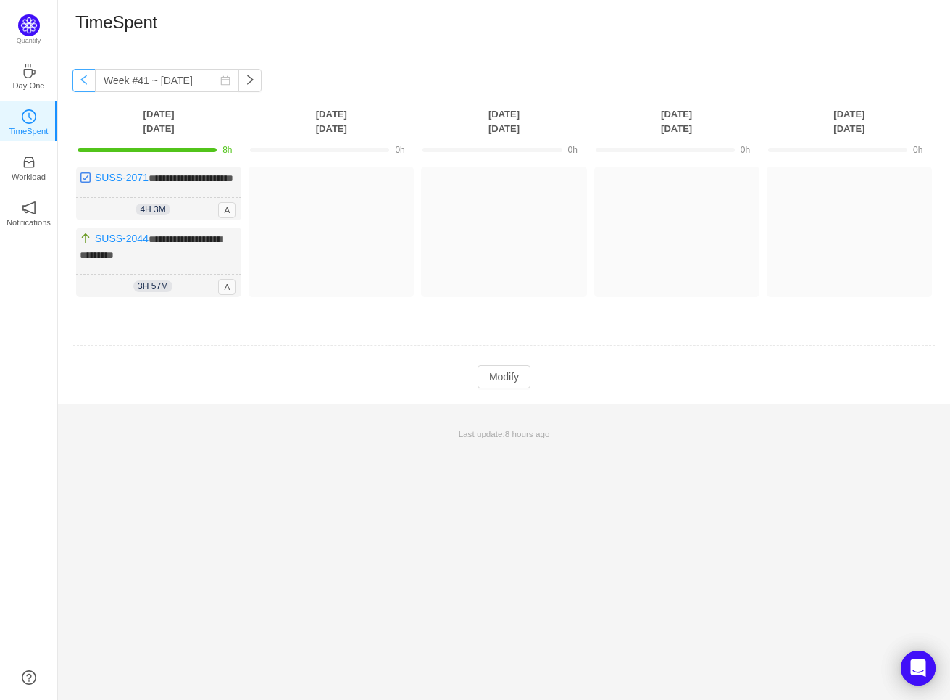
click at [81, 80] on button "button" at bounding box center [83, 80] width 23 height 23
type input "Week #40 ~ [DATE]"
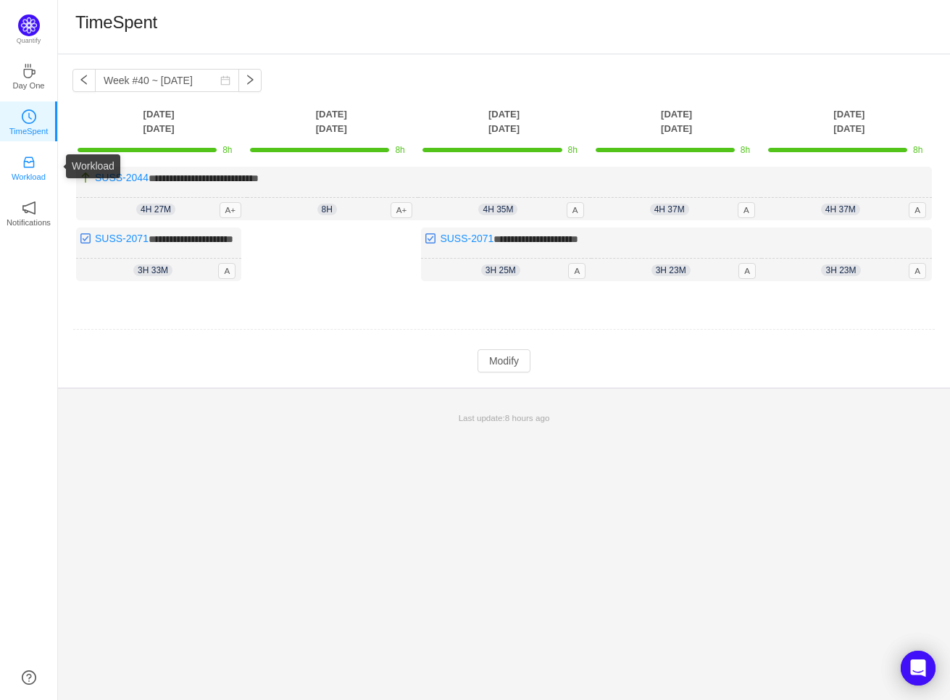
click at [32, 176] on p "Workload" at bounding box center [29, 176] width 34 height 13
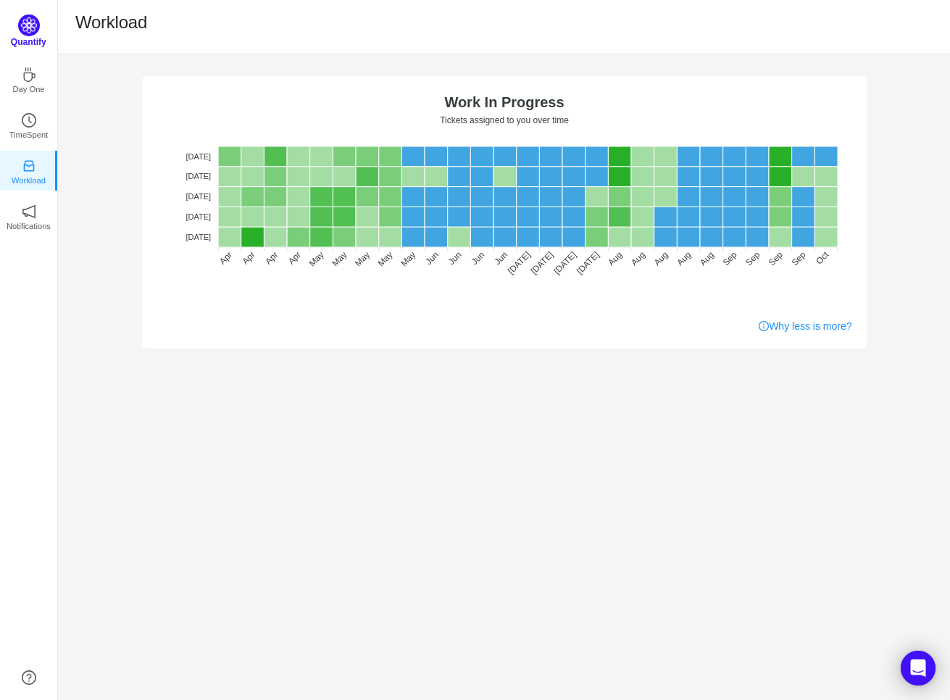
click at [28, 27] on img at bounding box center [29, 25] width 22 height 22
click at [36, 30] on img at bounding box center [29, 25] width 22 height 22
click at [34, 71] on icon "icon: coffee" at bounding box center [29, 71] width 12 height 14
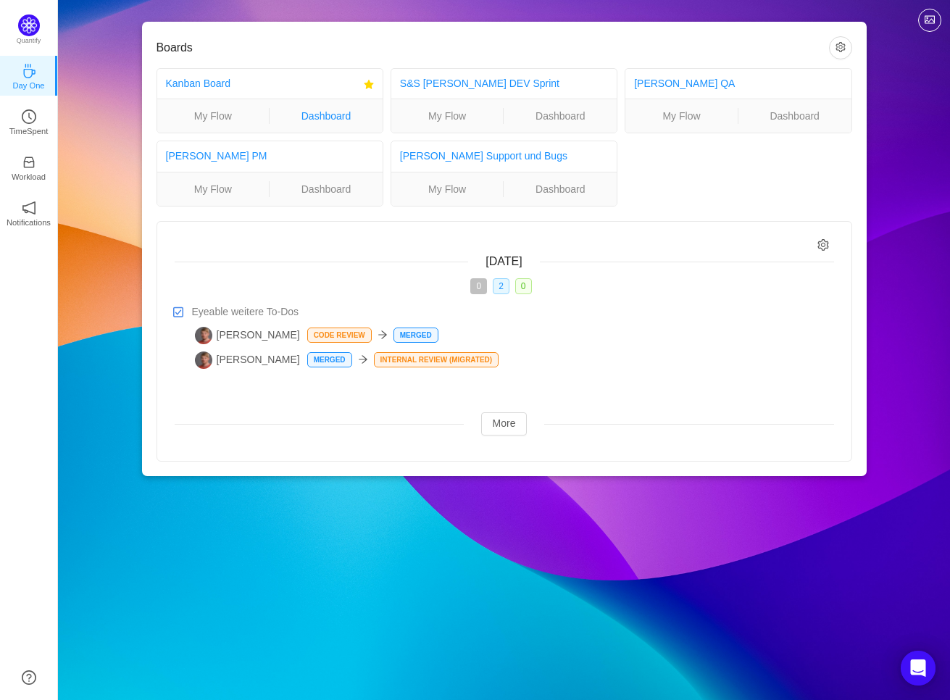
click at [325, 118] on link "Dashboard" at bounding box center [326, 116] width 113 height 16
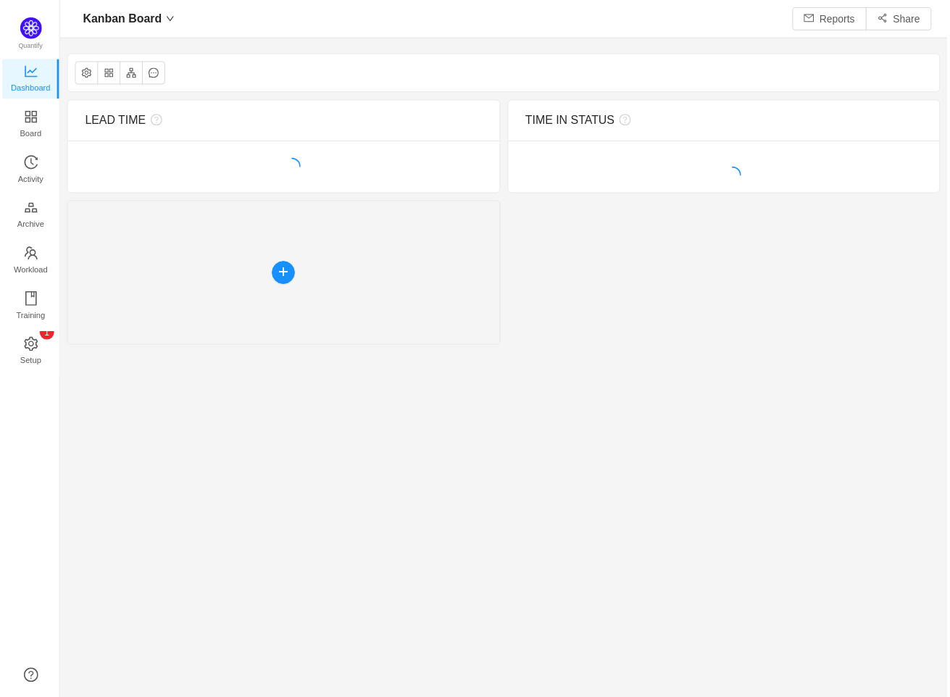
scroll to position [701, 892]
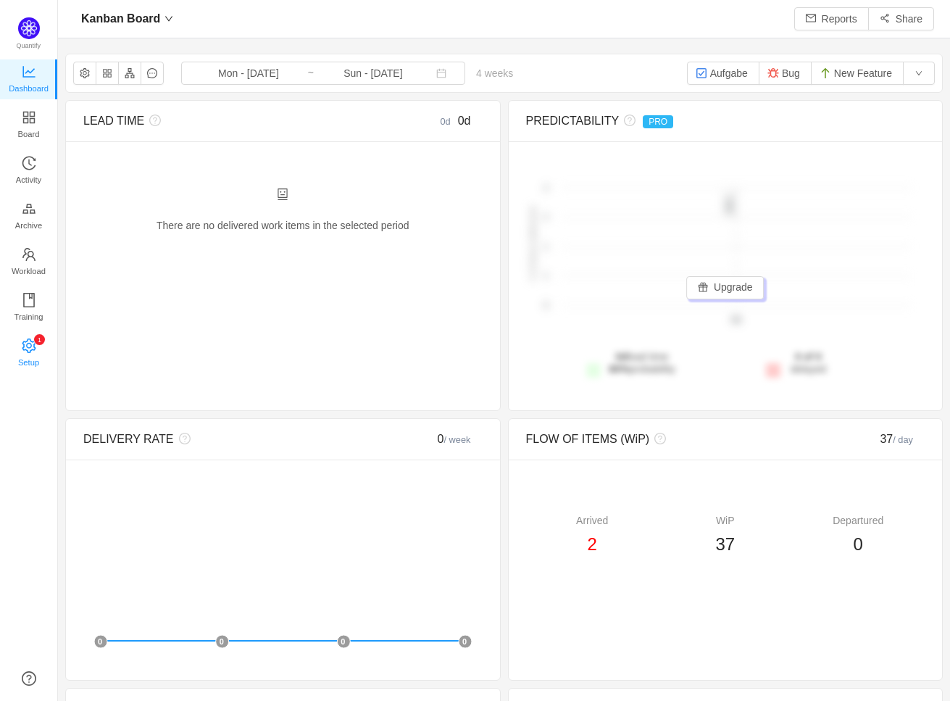
click at [31, 349] on span "Setup" at bounding box center [28, 362] width 21 height 29
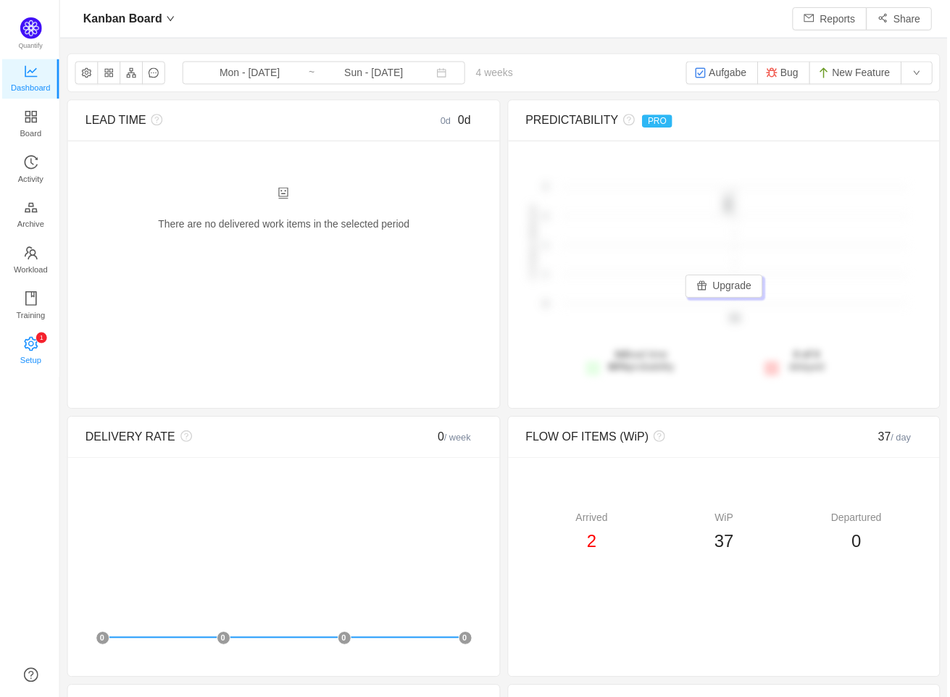
scroll to position [697, 892]
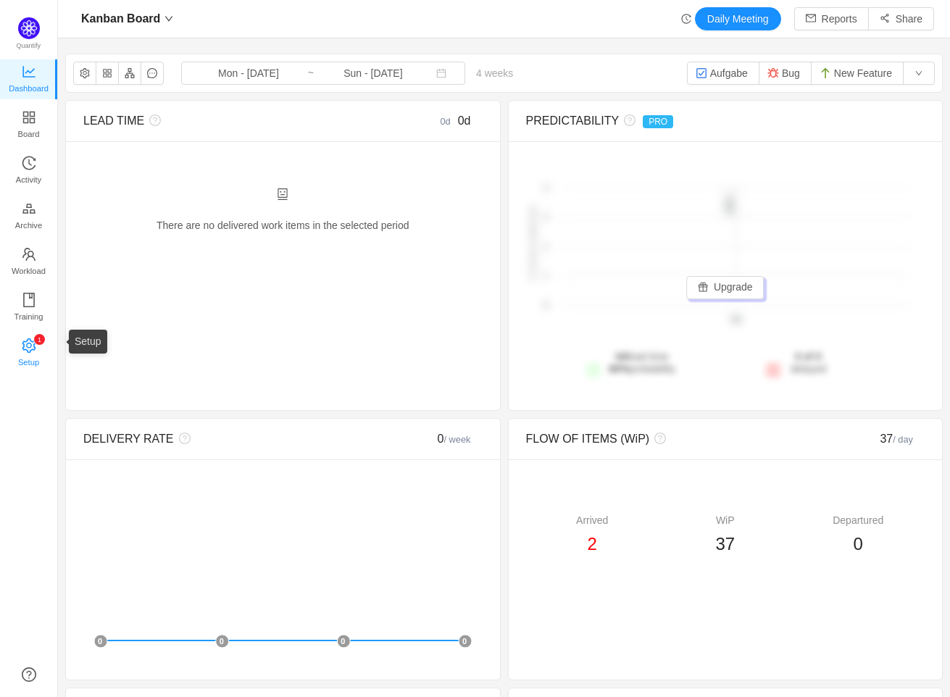
click at [32, 355] on span "Setup" at bounding box center [28, 362] width 21 height 29
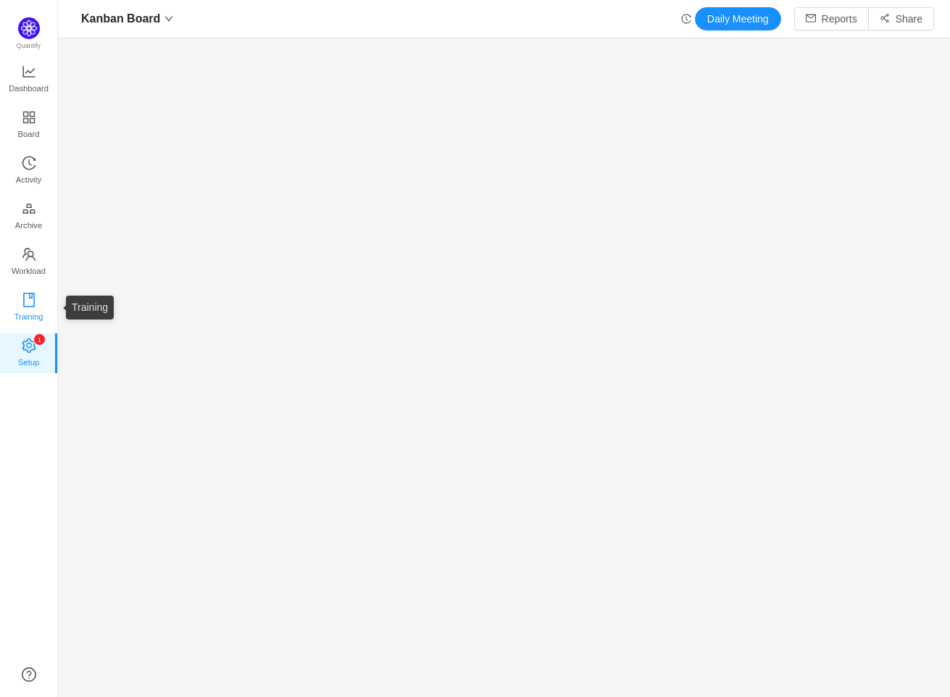
click at [33, 308] on span "Training" at bounding box center [28, 316] width 29 height 29
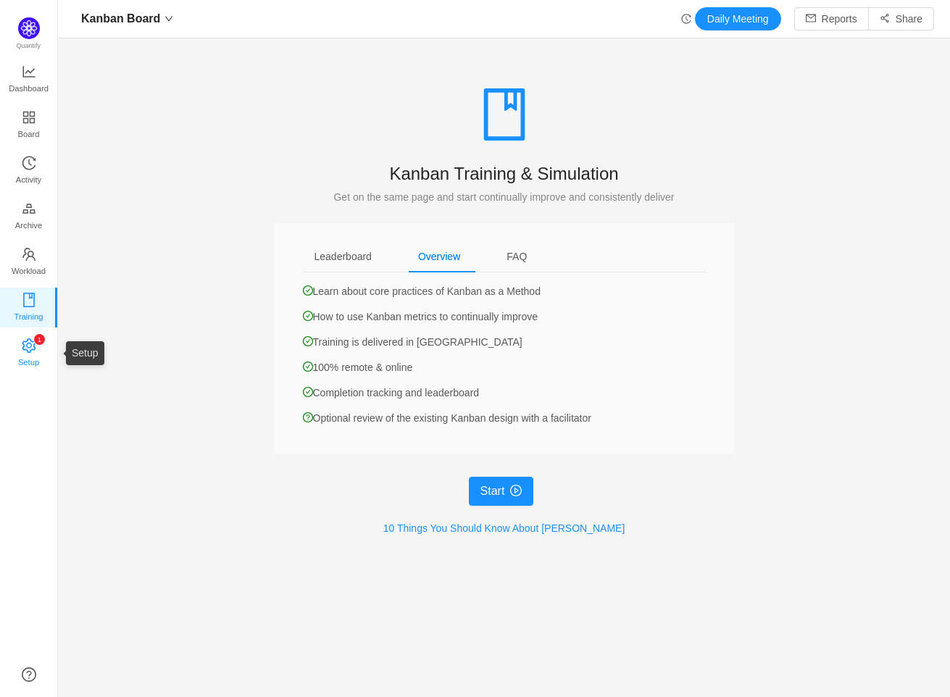
click at [31, 349] on span "Setup" at bounding box center [28, 362] width 21 height 29
